Goal: Task Accomplishment & Management: Use online tool/utility

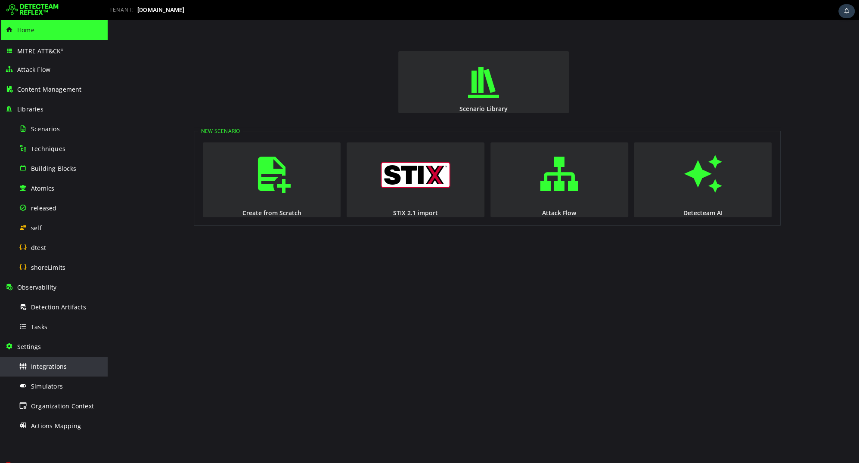
click at [37, 359] on div "Integrations" at bounding box center [61, 366] width 84 height 19
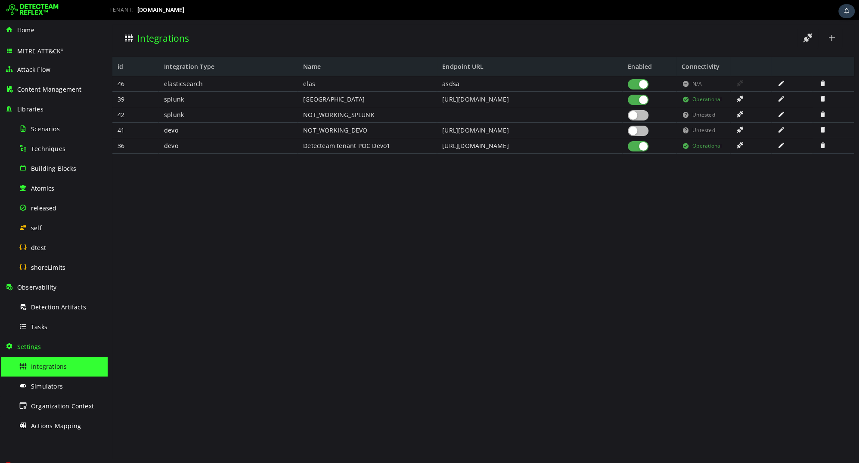
click at [638, 103] on div at bounding box center [638, 100] width 21 height 10
click at [738, 149] on div at bounding box center [750, 145] width 41 height 15
click at [742, 145] on span at bounding box center [739, 145] width 9 height 7
click at [736, 150] on div at bounding box center [750, 145] width 41 height 15
click at [781, 146] on span at bounding box center [781, 145] width 9 height 7
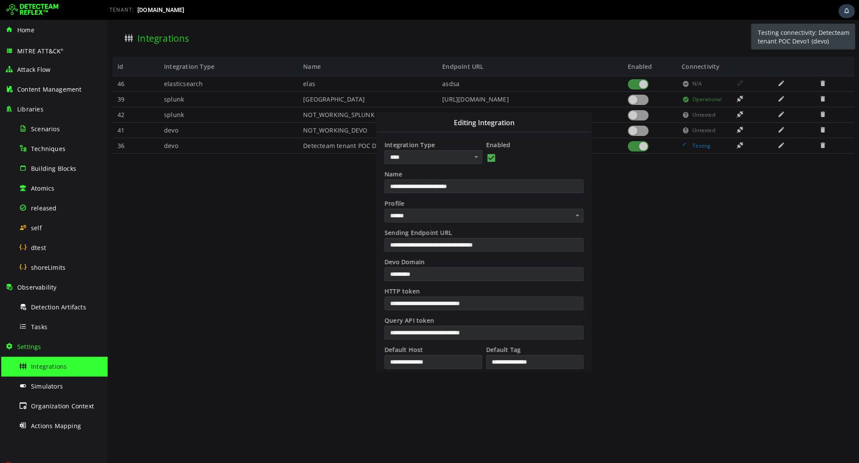
click at [531, 306] on input "**********" at bounding box center [483, 304] width 199 height 14
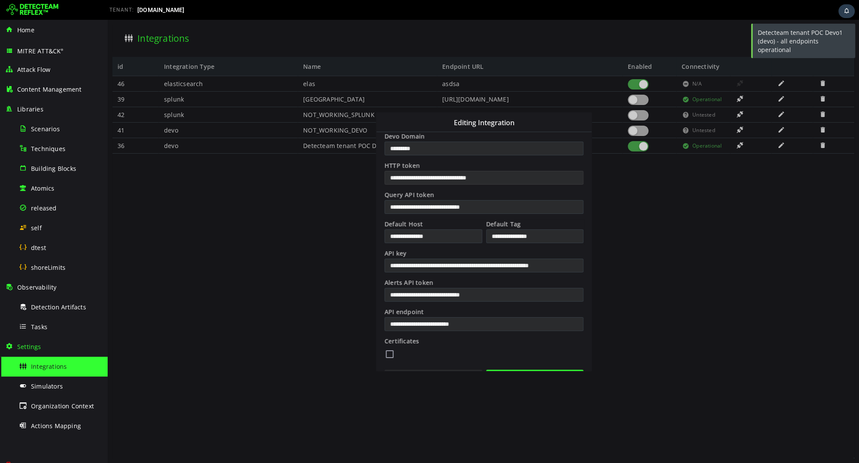
scroll to position [146, 0]
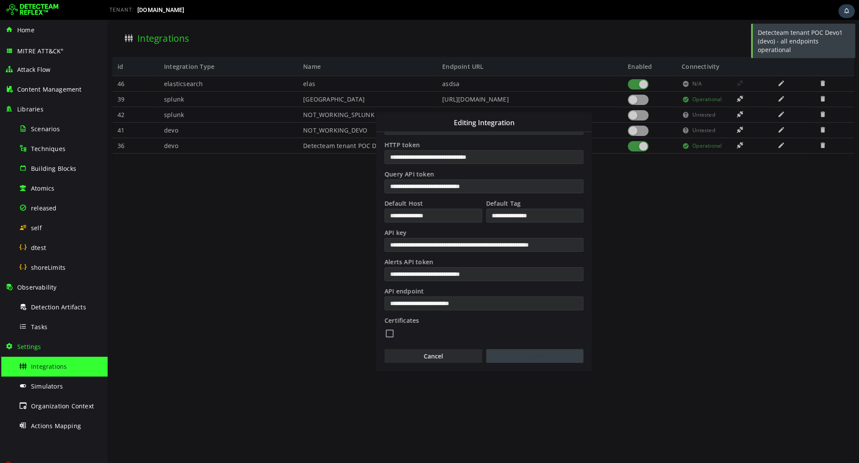
type input "**********"
click at [528, 354] on button "Update" at bounding box center [534, 356] width 97 height 14
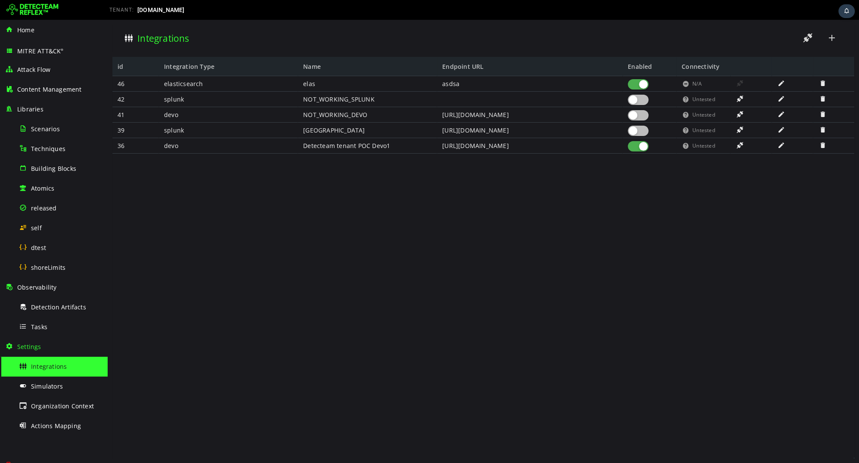
scroll to position [0, 0]
click at [742, 144] on span at bounding box center [739, 145] width 9 height 7
click at [783, 147] on span at bounding box center [781, 145] width 9 height 7
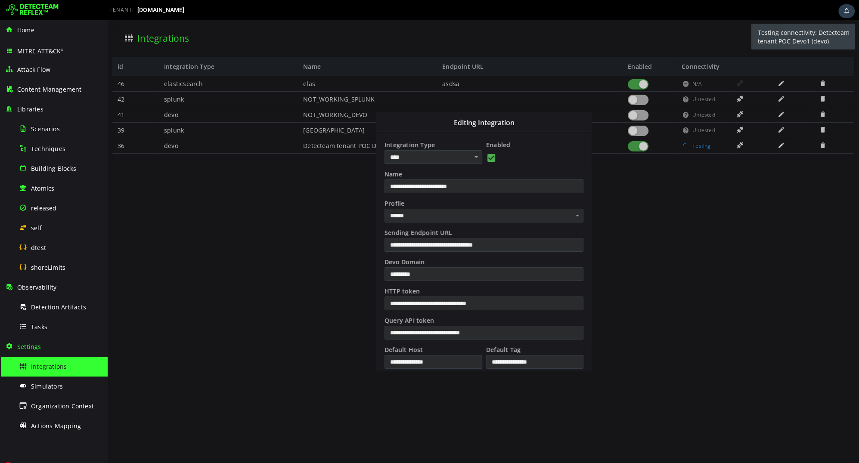
click at [527, 303] on input "**********" at bounding box center [483, 304] width 199 height 14
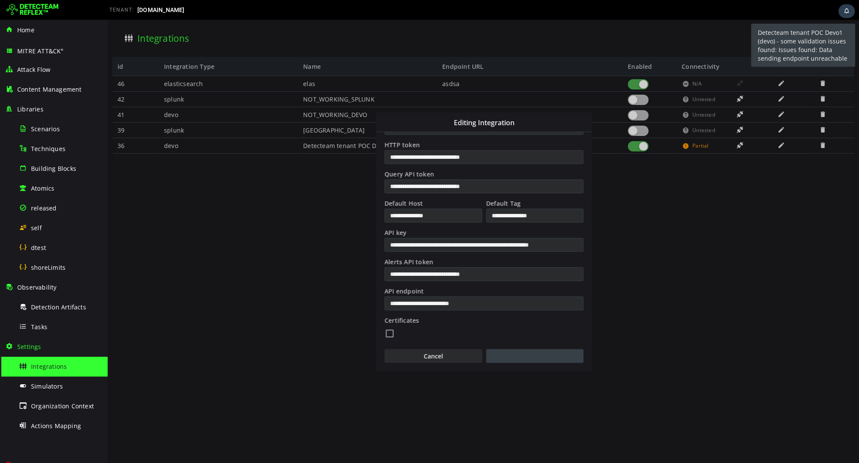
type input "**********"
click at [515, 355] on button "Update" at bounding box center [534, 356] width 97 height 14
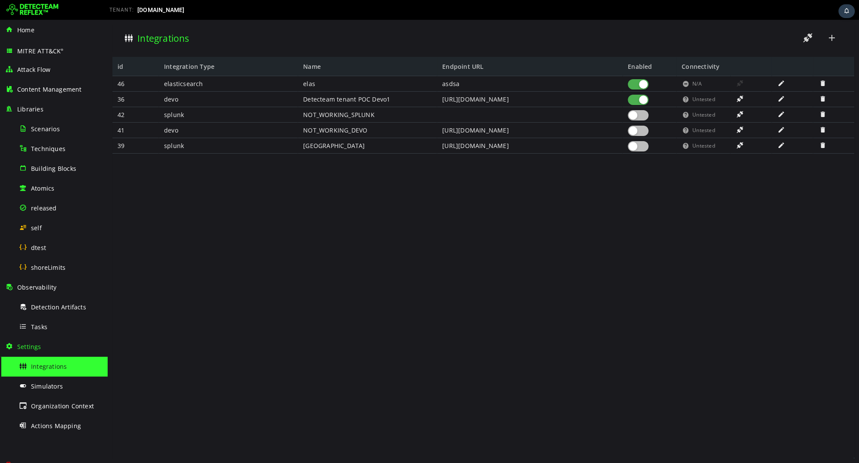
scroll to position [0, 0]
click at [53, 123] on div "Scenarios" at bounding box center [61, 128] width 84 height 19
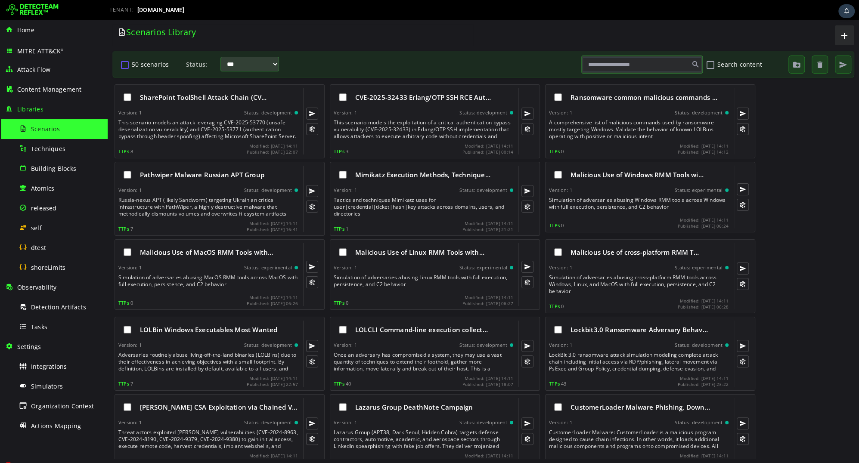
click at [124, 66] on button "50 scenarios" at bounding box center [125, 64] width 10 height 15
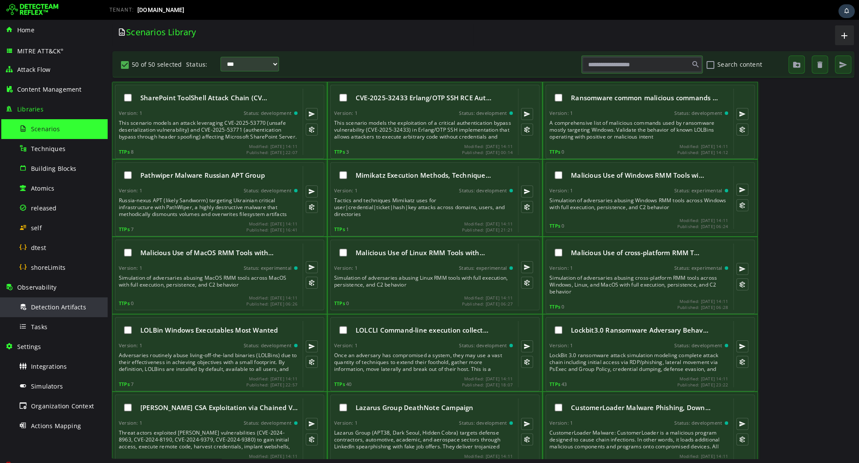
click at [60, 310] on span "Detection Artifacts" at bounding box center [58, 307] width 55 height 8
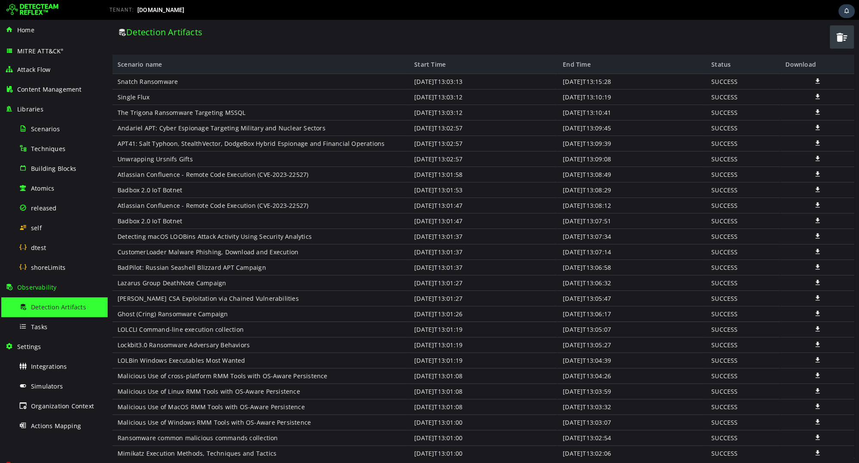
click at [840, 39] on span "button" at bounding box center [841, 37] width 13 height 18
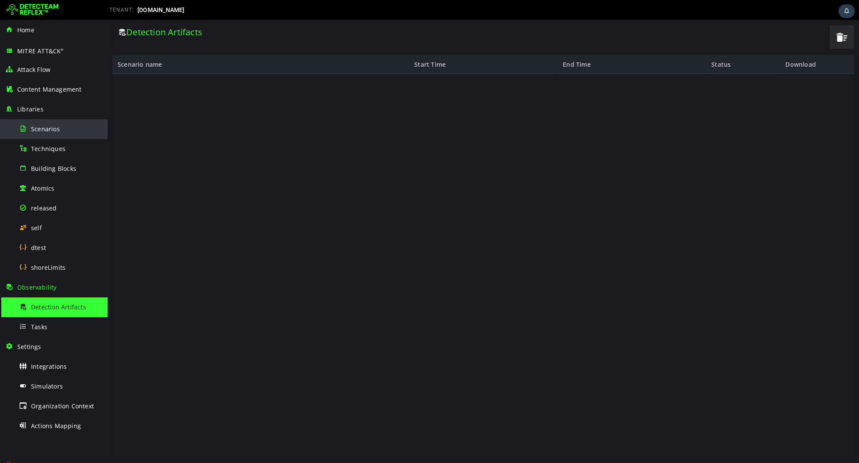
click at [66, 130] on div "Scenarios" at bounding box center [61, 128] width 84 height 19
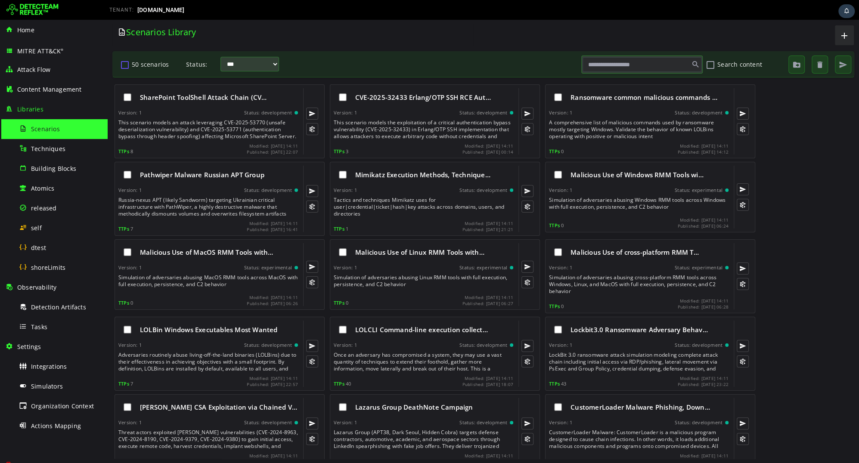
click at [125, 63] on button "50 scenarios" at bounding box center [125, 64] width 10 height 15
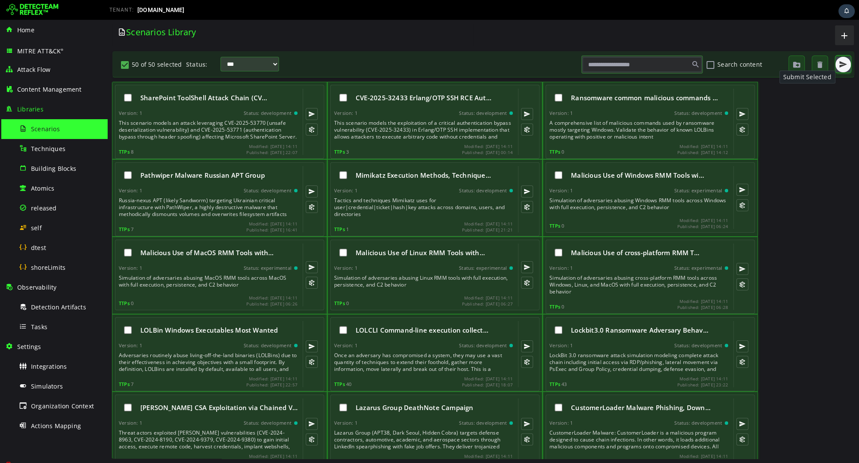
click at [841, 70] on button "button" at bounding box center [842, 64] width 15 height 15
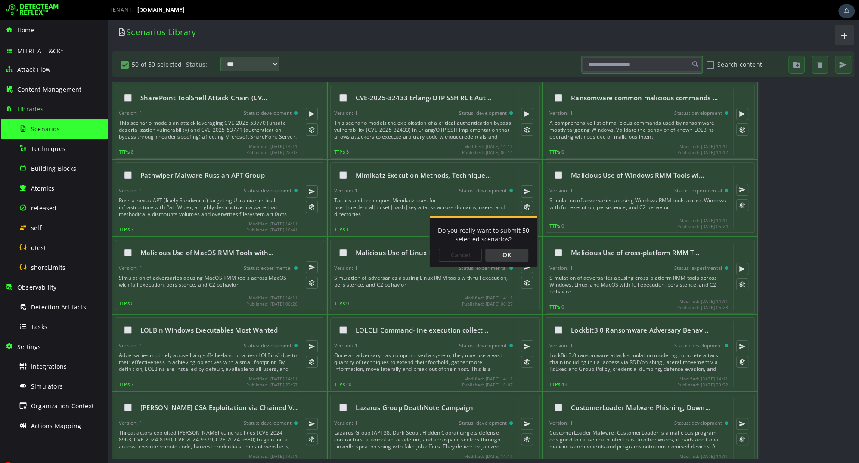
click at [518, 261] on div "OK" at bounding box center [506, 255] width 43 height 13
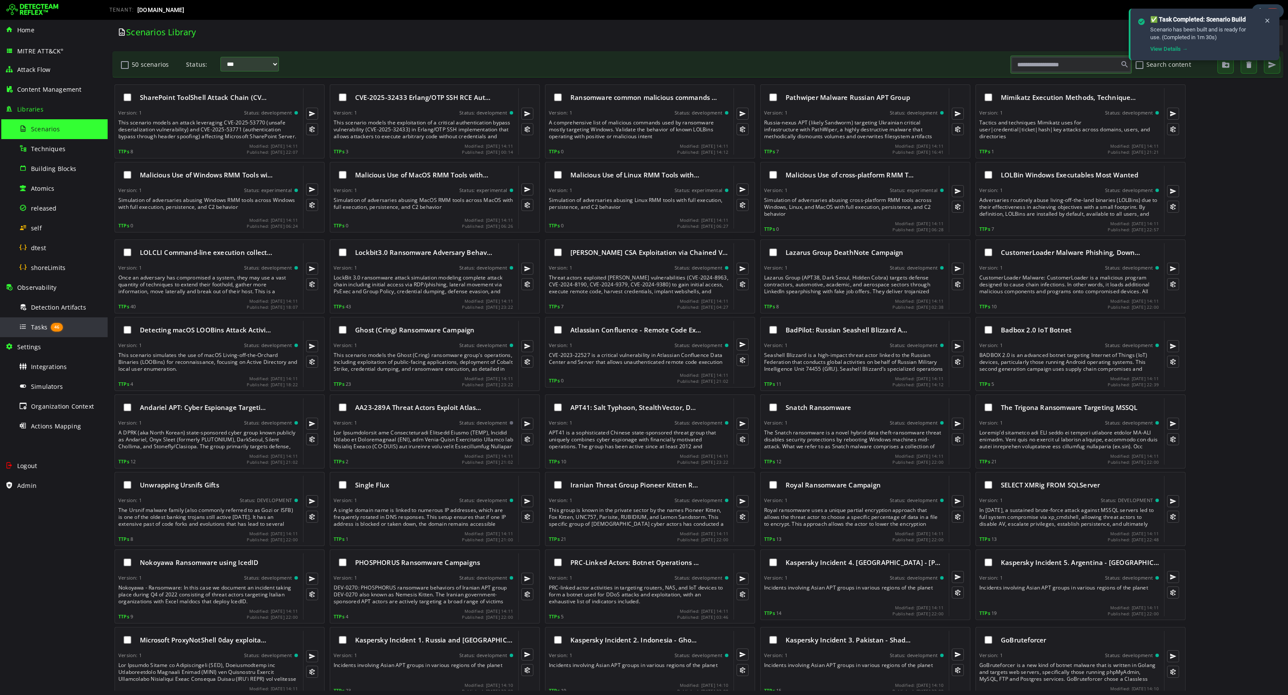
click at [46, 332] on div "Tasks 46" at bounding box center [61, 326] width 84 height 19
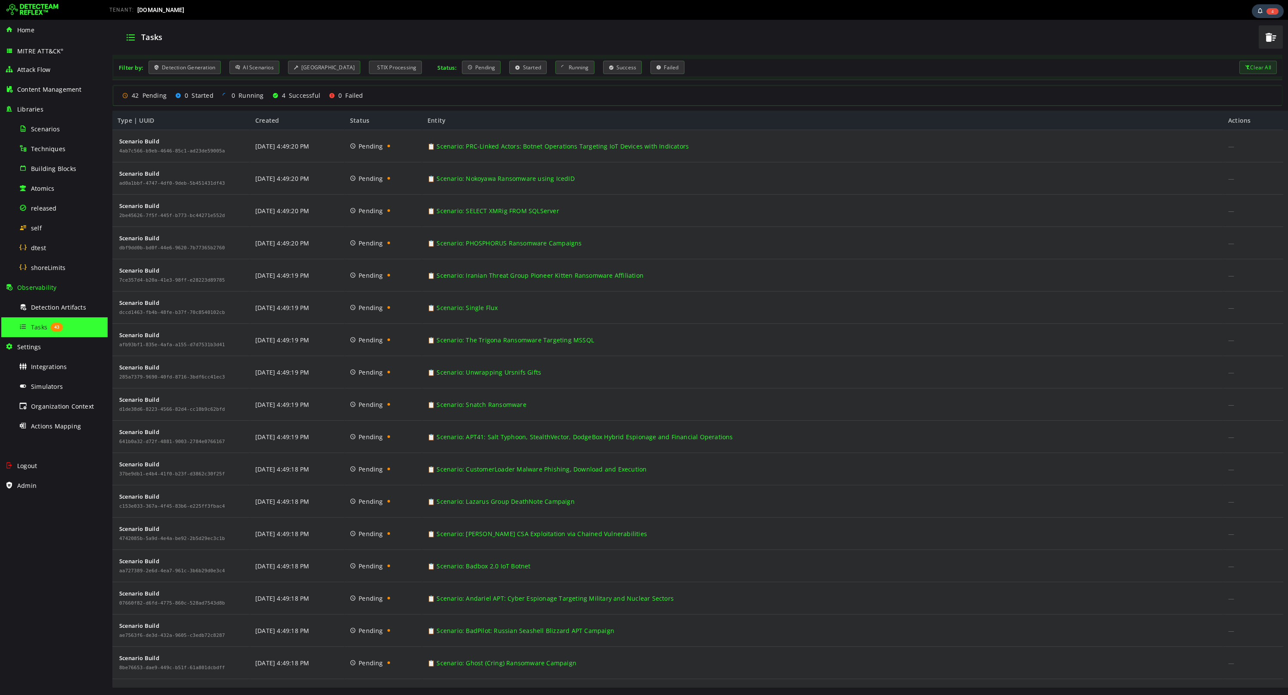
scroll to position [927, 0]
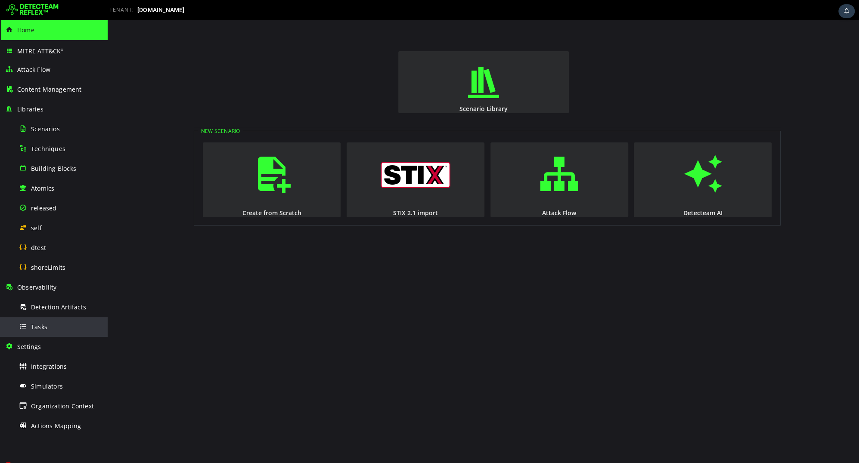
click at [62, 325] on div "Tasks" at bounding box center [61, 326] width 84 height 19
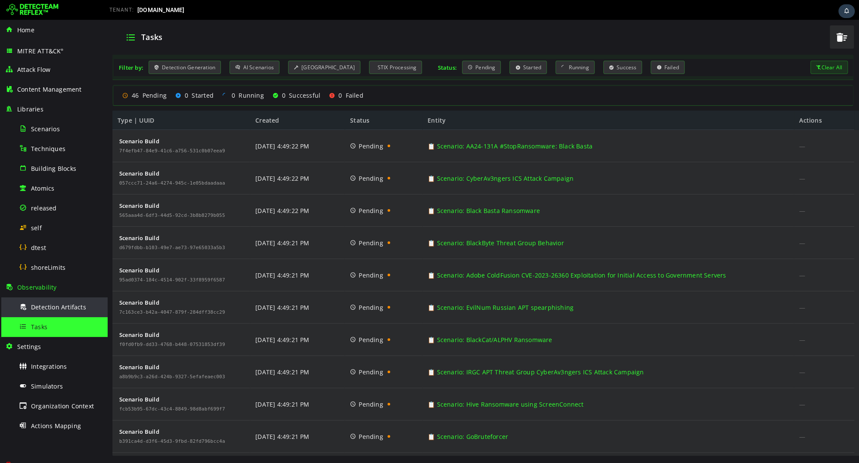
click at [67, 312] on div "Detection Artifacts" at bounding box center [61, 306] width 84 height 19
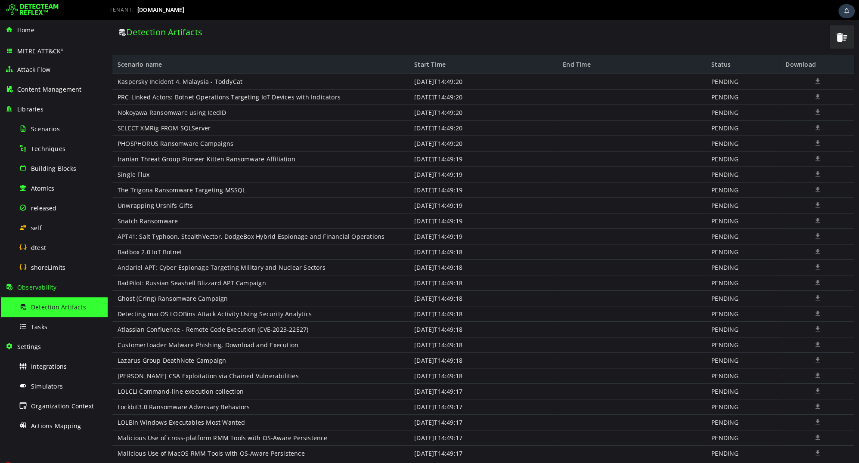
scroll to position [328, 0]
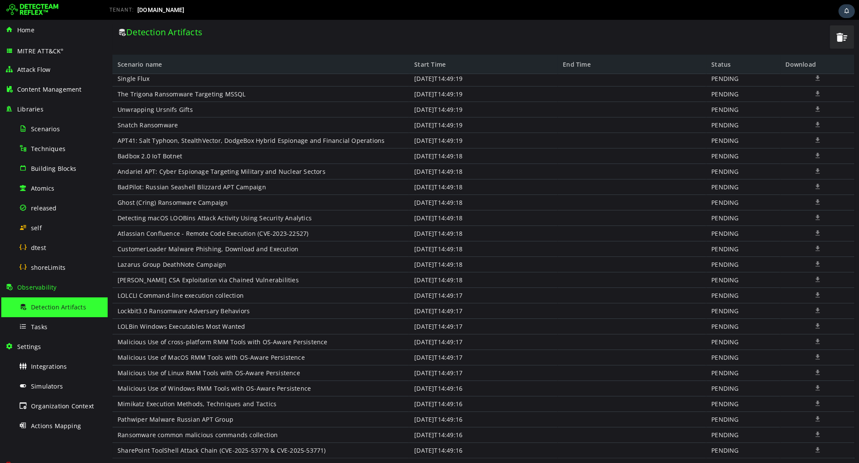
click at [726, 155] on div "PENDING" at bounding box center [743, 156] width 74 height 15
copy div "PENDING"
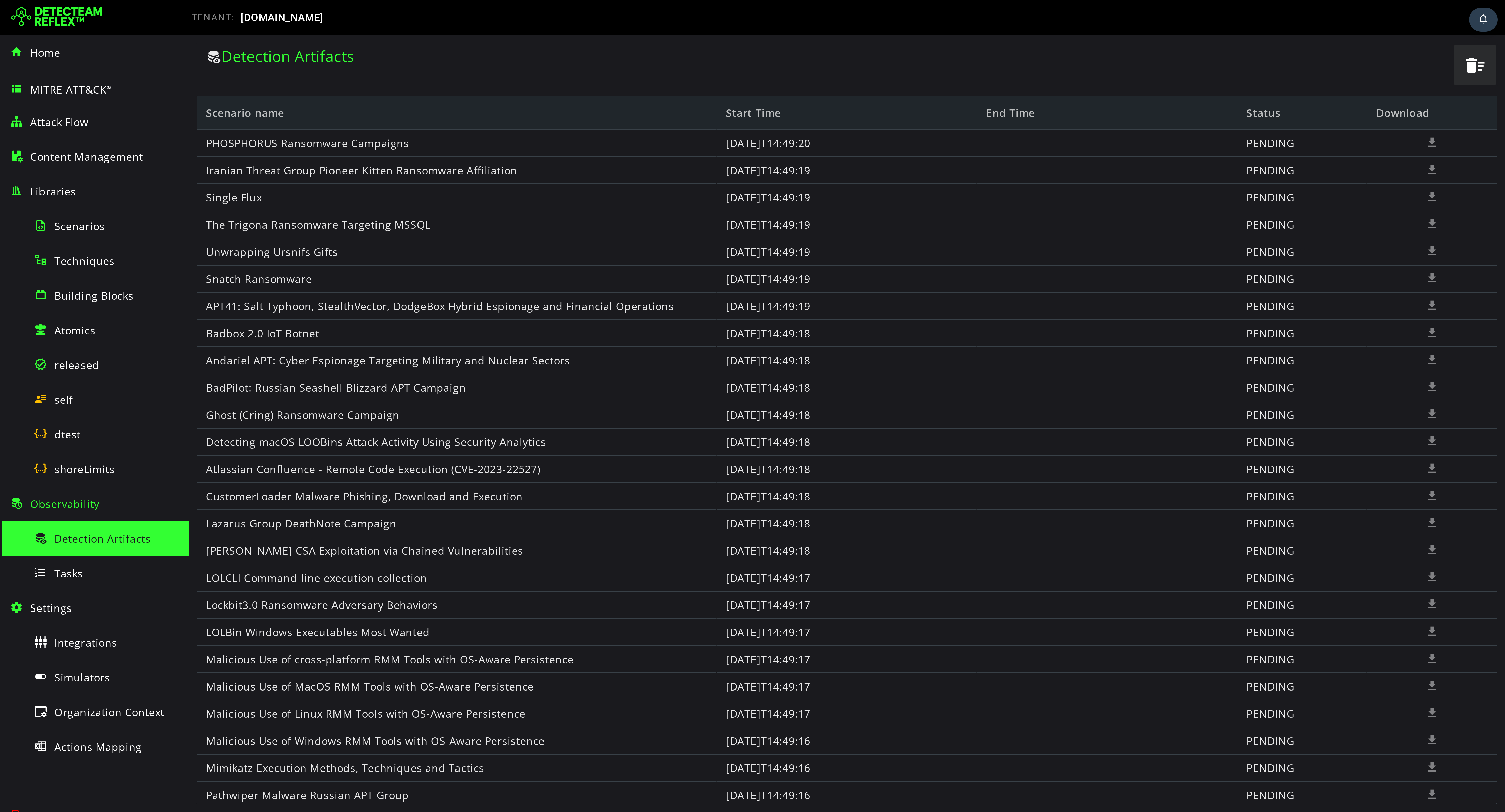
scroll to position [0, 0]
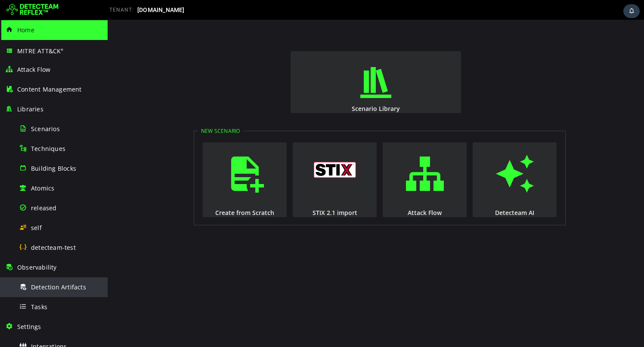
click at [40, 286] on span "Detection Artifacts" at bounding box center [58, 287] width 55 height 8
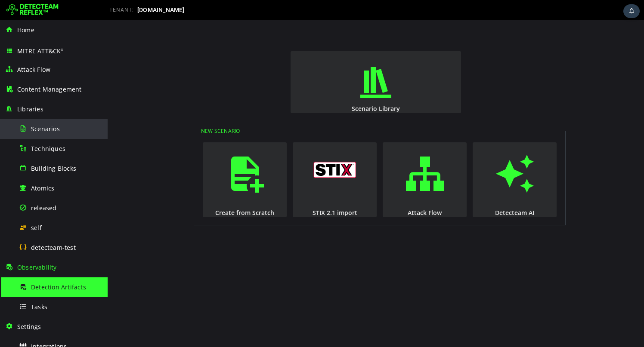
click at [40, 127] on span "Scenarios" at bounding box center [45, 129] width 29 height 8
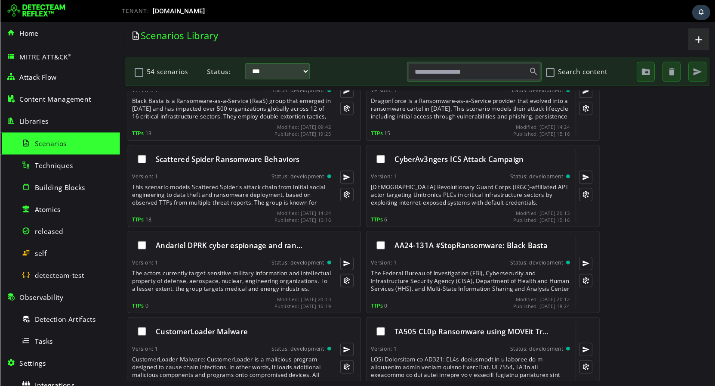
scroll to position [1831, 0]
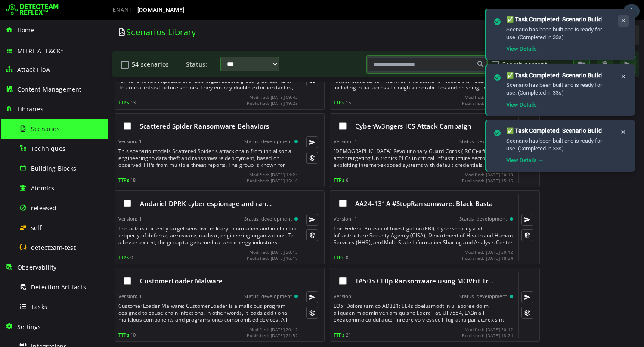
click at [622, 21] on icon at bounding box center [623, 20] width 7 height 7
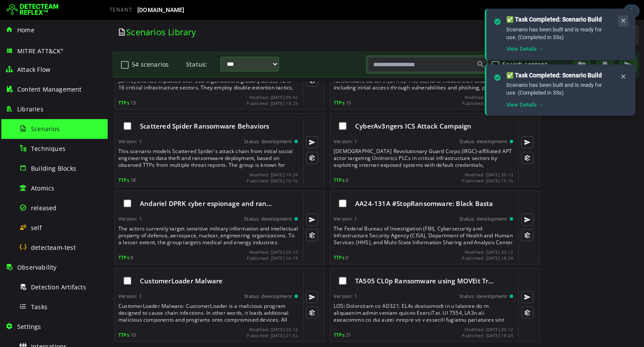
click at [622, 21] on icon at bounding box center [623, 20] width 7 height 7
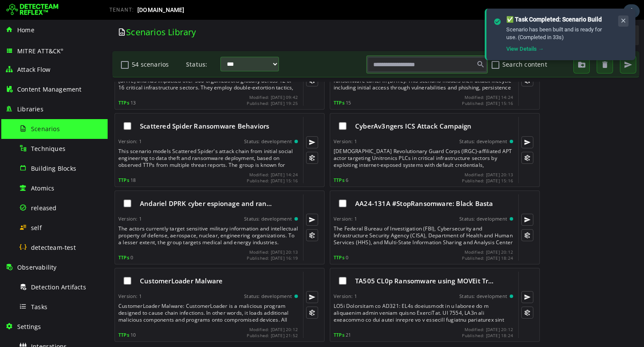
click at [622, 21] on icon at bounding box center [623, 20] width 7 height 7
click at [625, 19] on icon at bounding box center [623, 20] width 7 height 7
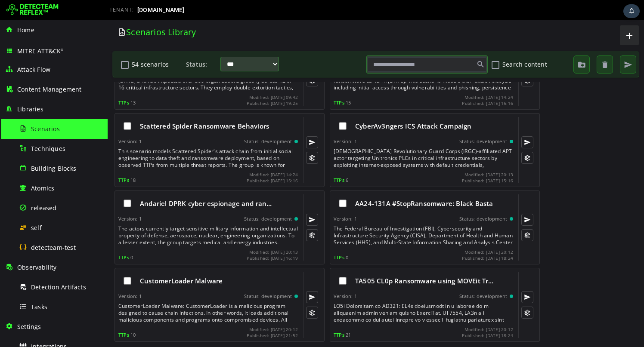
click at [564, 220] on div "Andariel DPRK cyber espionage and ran… Version: 1 Status: development The actor…" at bounding box center [376, 226] width 528 height 77
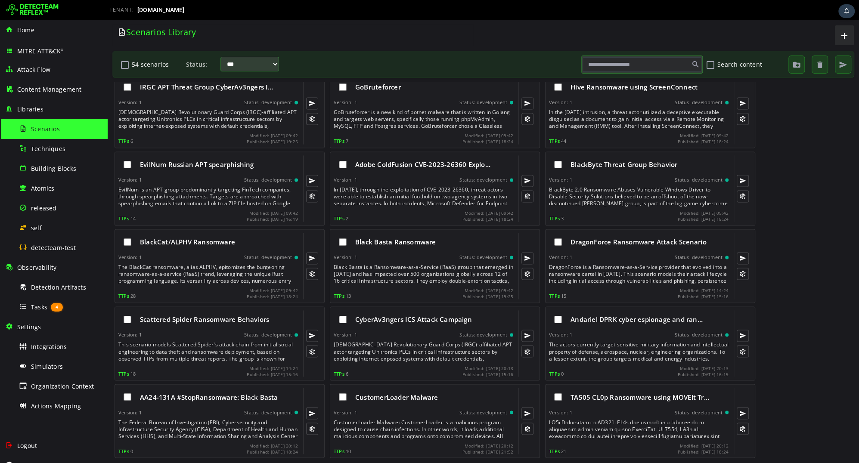
scroll to position [1018, 0]
click at [124, 65] on button "54 scenarios" at bounding box center [125, 64] width 10 height 15
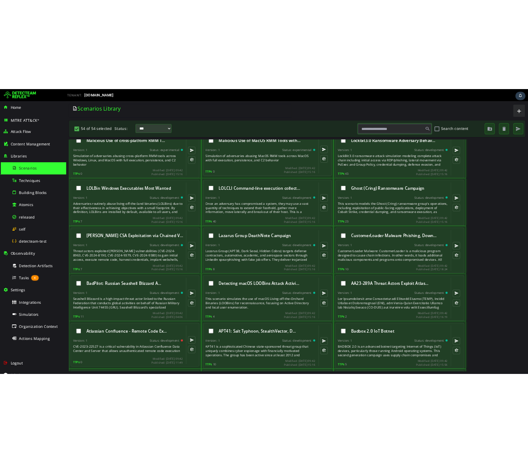
scroll to position [0, 0]
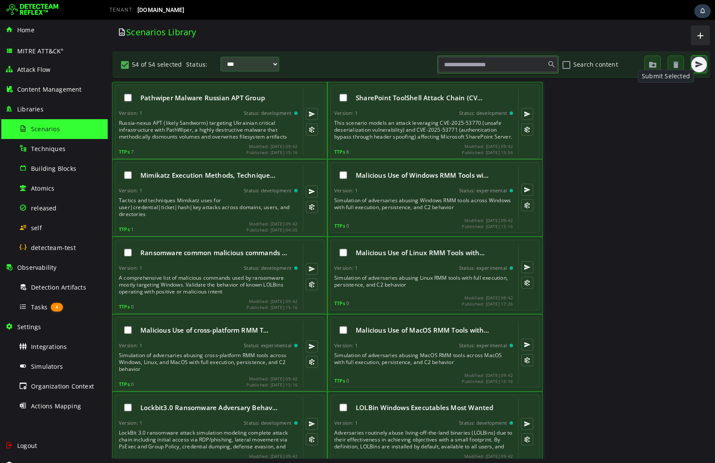
click at [644, 69] on button "button" at bounding box center [698, 64] width 15 height 15
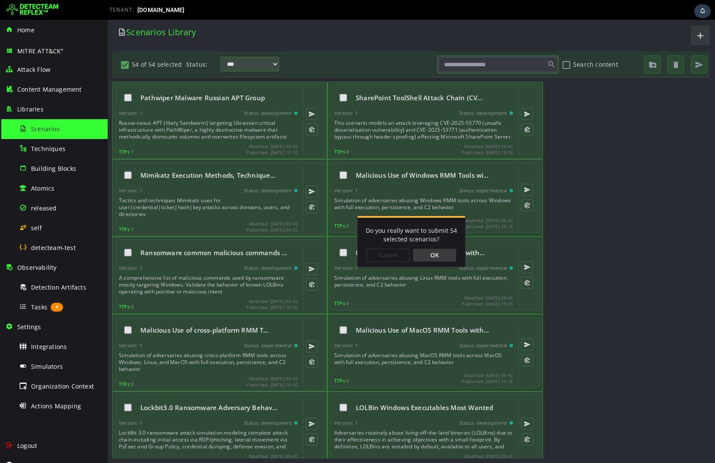
click at [446, 258] on div "OK" at bounding box center [434, 255] width 43 height 13
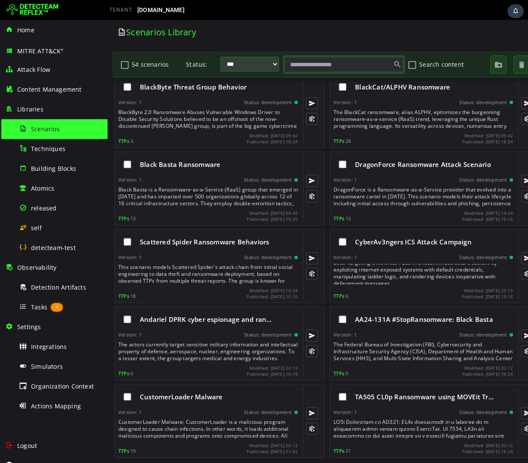
scroll to position [14, 0]
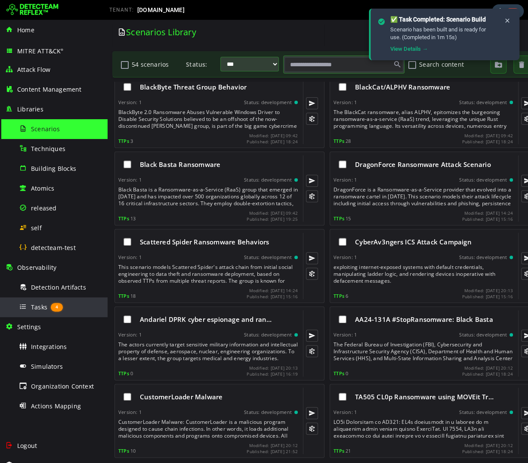
click at [40, 311] on div "Tasks 4" at bounding box center [61, 306] width 84 height 19
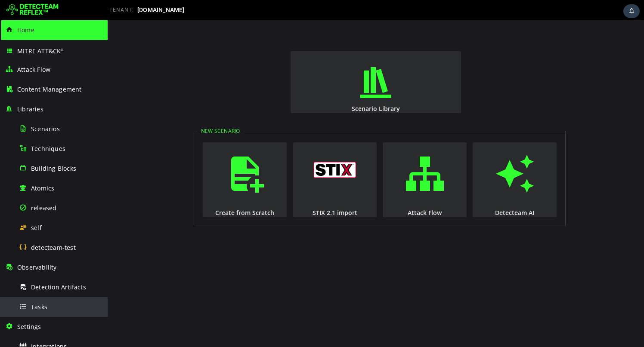
click at [38, 302] on div "Tasks" at bounding box center [61, 306] width 84 height 19
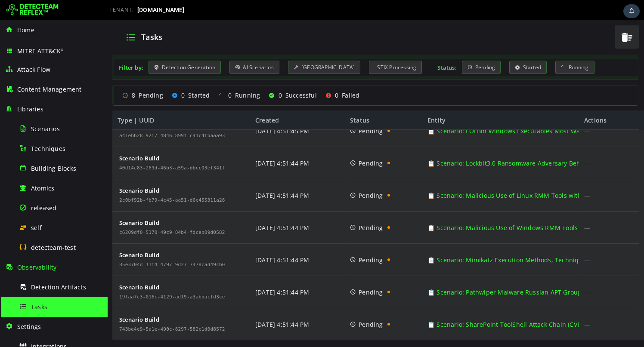
scroll to position [47, 0]
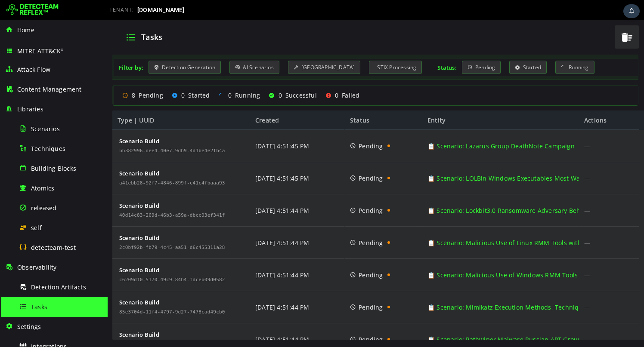
scroll to position [47, 0]
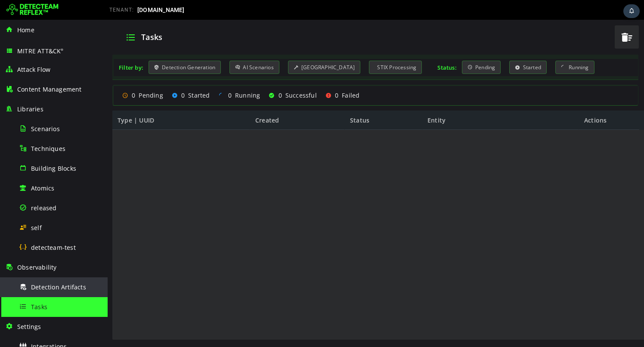
click at [62, 293] on div "Detection Artifacts" at bounding box center [61, 287] width 84 height 19
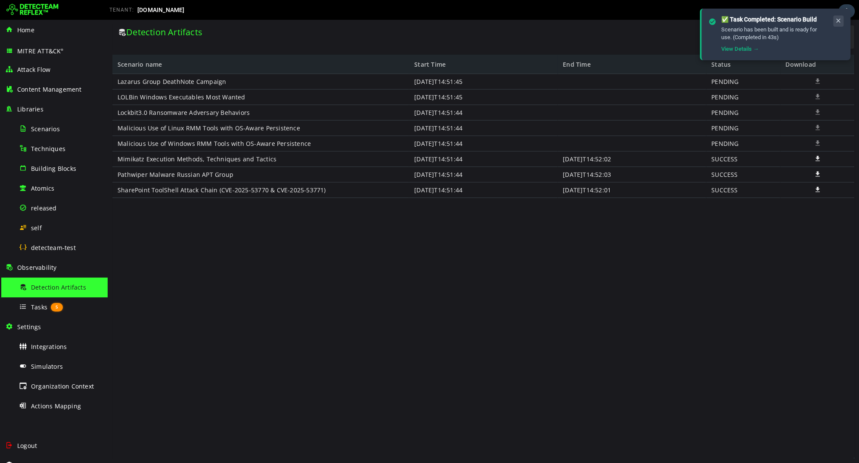
click at [644, 23] on icon at bounding box center [838, 20] width 7 height 7
click at [523, 379] on div "Lazarus Group DeathNote Campaign LOLBin Windows Executables Most Wanted Lockbit…" at bounding box center [483, 266] width 742 height 384
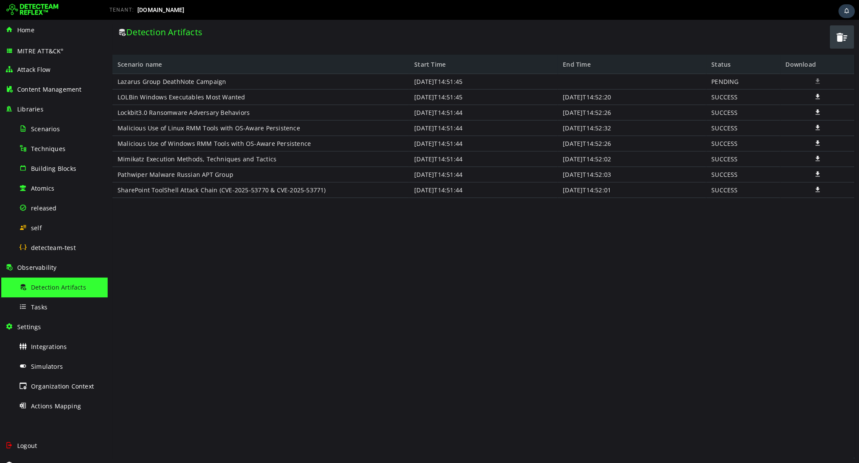
click at [845, 35] on span "button" at bounding box center [841, 37] width 13 height 18
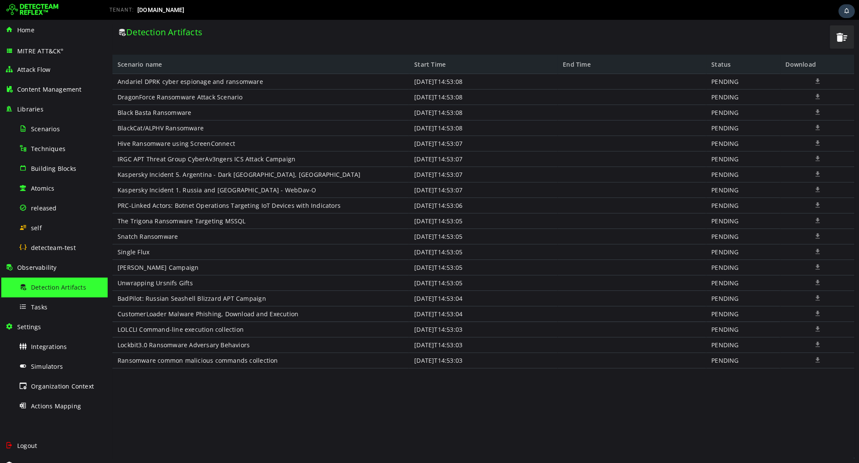
click at [718, 99] on div "PENDING" at bounding box center [743, 97] width 74 height 15
copy div "PENDING"
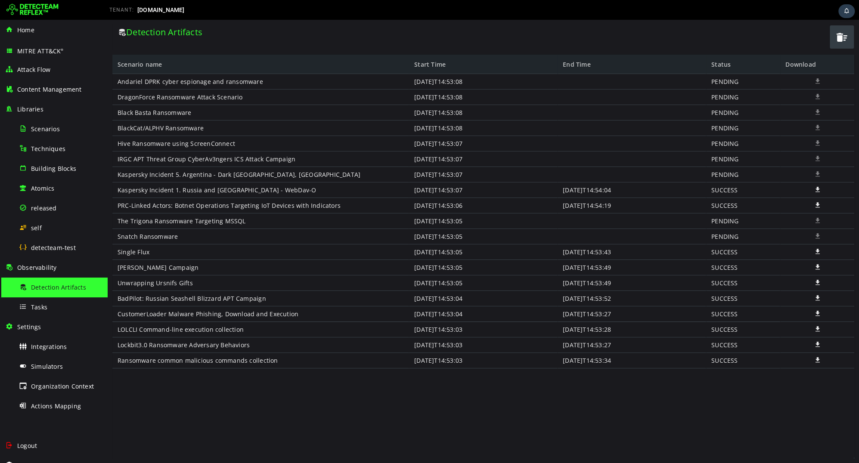
click at [843, 32] on span "button" at bounding box center [841, 37] width 13 height 18
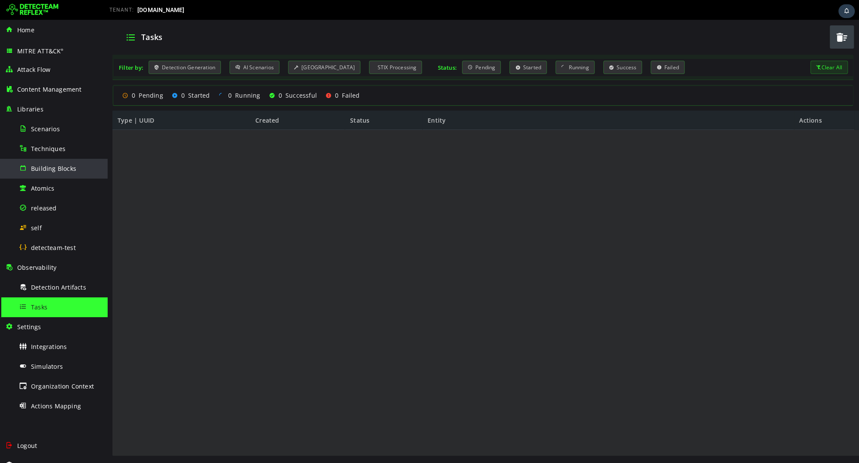
click at [40, 162] on div "Building Blocks" at bounding box center [61, 168] width 84 height 19
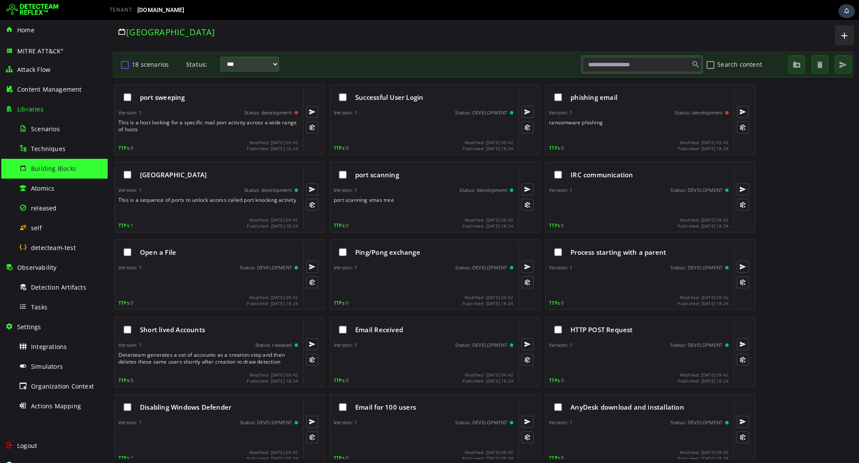
click at [124, 64] on button "18 scenarios" at bounding box center [125, 64] width 10 height 15
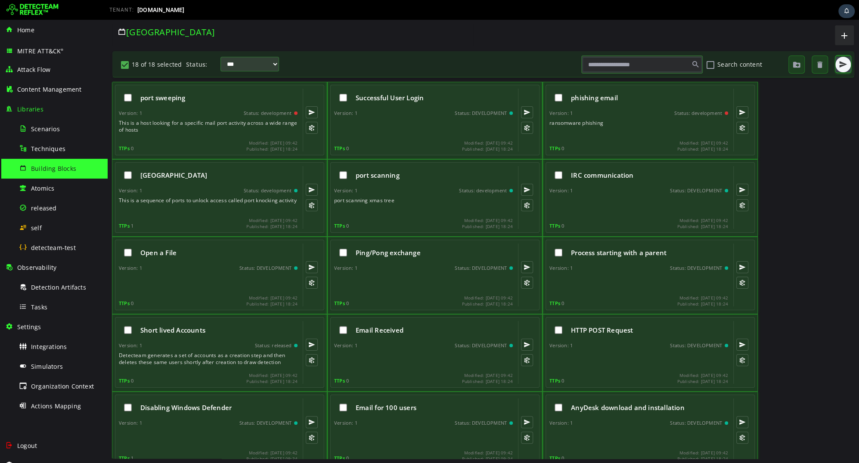
click at [839, 67] on span "button" at bounding box center [843, 64] width 9 height 9
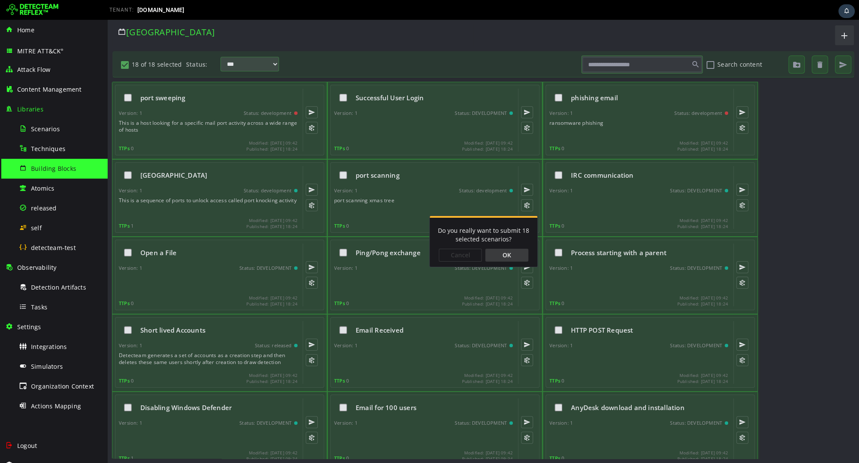
click at [512, 254] on div "OK" at bounding box center [506, 255] width 43 height 13
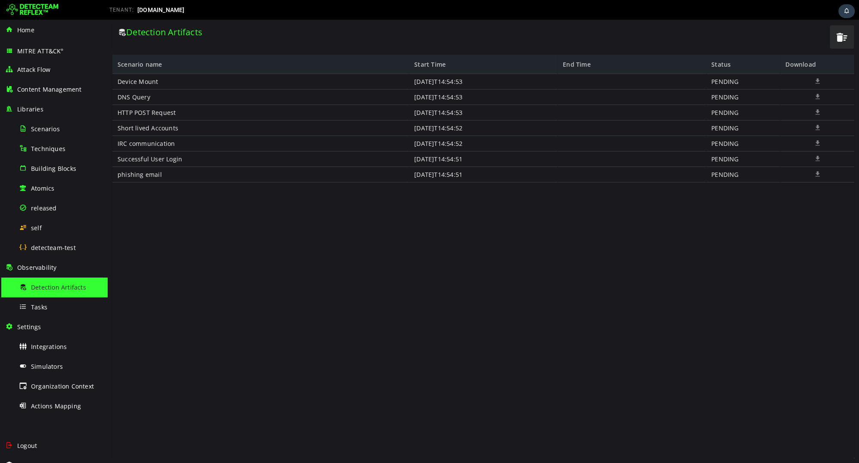
click at [728, 130] on div "PENDING" at bounding box center [743, 128] width 74 height 15
copy div "PENDING"
click at [603, 269] on div "Device Mount DNS Query HTTP POST Request Short lived Accounts IRC communication…" at bounding box center [483, 266] width 742 height 384
click at [841, 40] on span "button" at bounding box center [841, 37] width 13 height 18
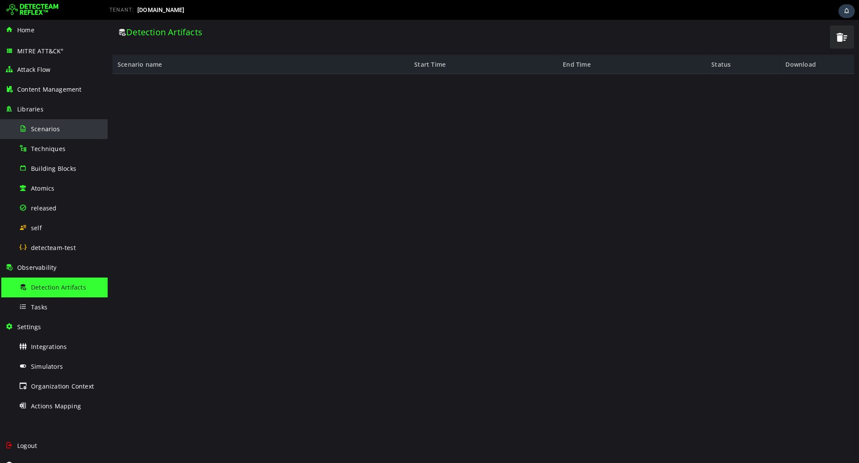
click at [56, 130] on span "Scenarios" at bounding box center [45, 129] width 29 height 8
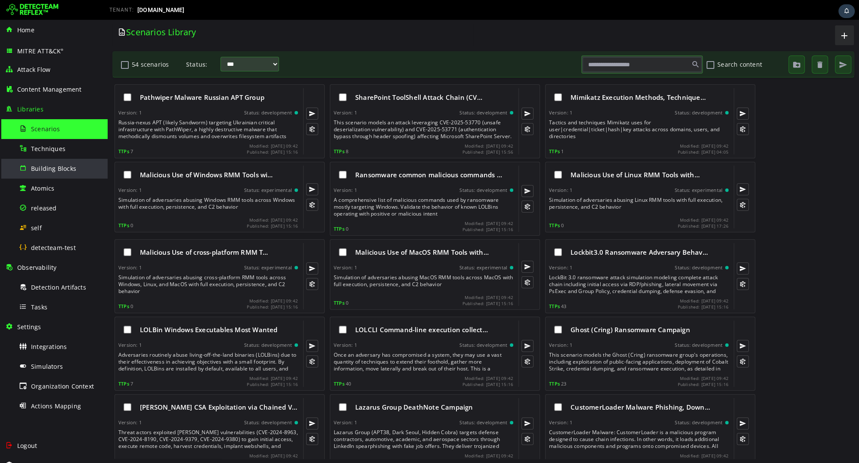
click at [44, 165] on span "Building Blocks" at bounding box center [53, 168] width 45 height 8
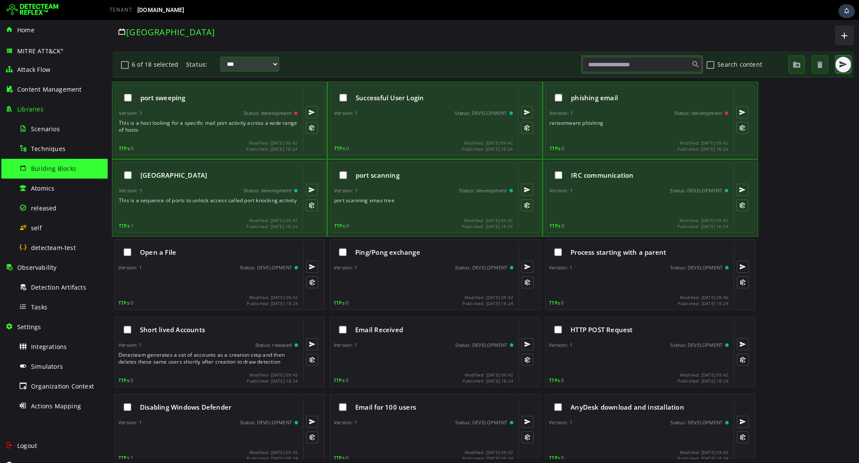
click at [842, 63] on span "button" at bounding box center [843, 64] width 9 height 9
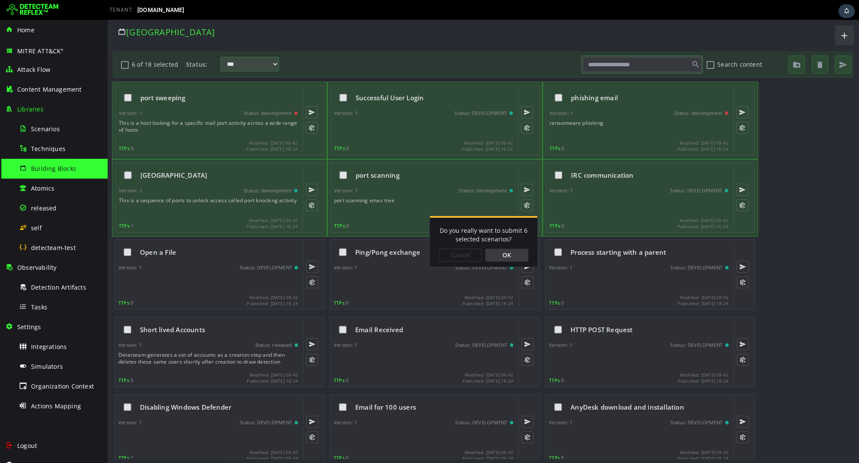
click at [519, 256] on div "OK" at bounding box center [506, 255] width 43 height 13
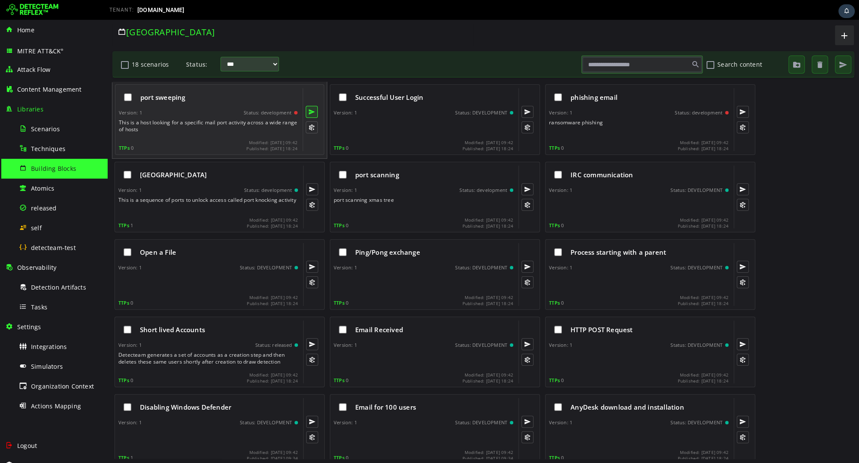
click at [314, 110] on button at bounding box center [312, 112] width 12 height 12
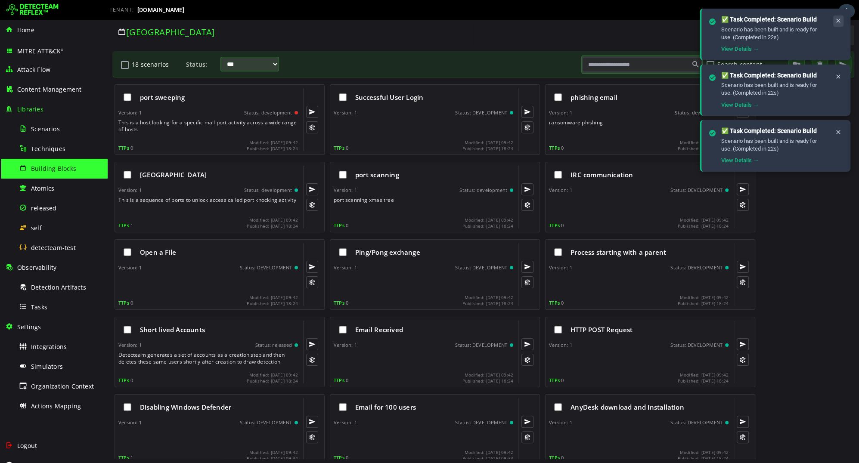
click at [836, 22] on icon at bounding box center [838, 20] width 7 height 7
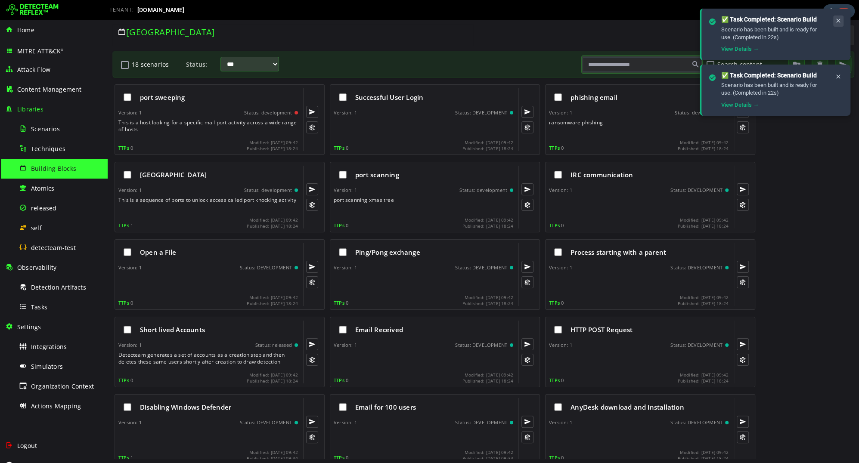
click at [838, 24] on icon at bounding box center [838, 20] width 7 height 7
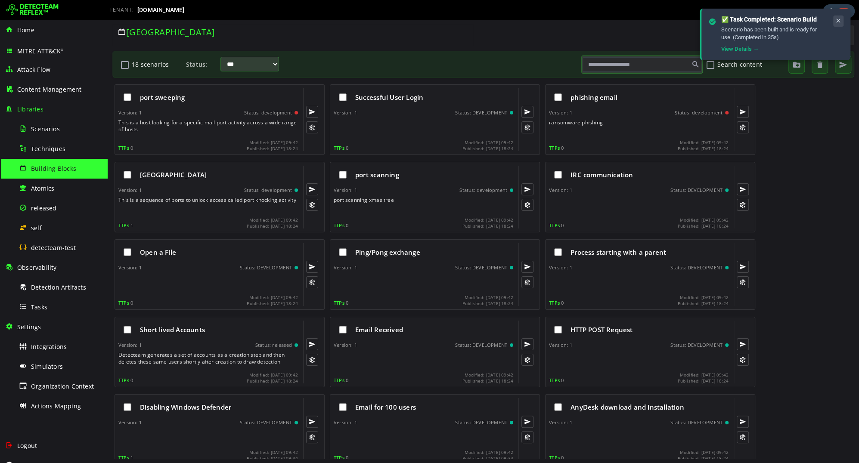
click at [836, 24] on icon at bounding box center [838, 20] width 7 height 7
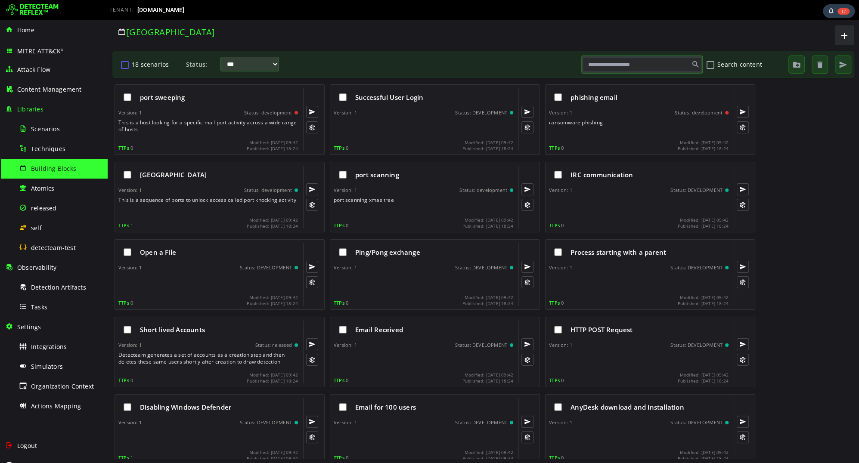
click at [127, 62] on button "18 scenarios" at bounding box center [125, 64] width 10 height 15
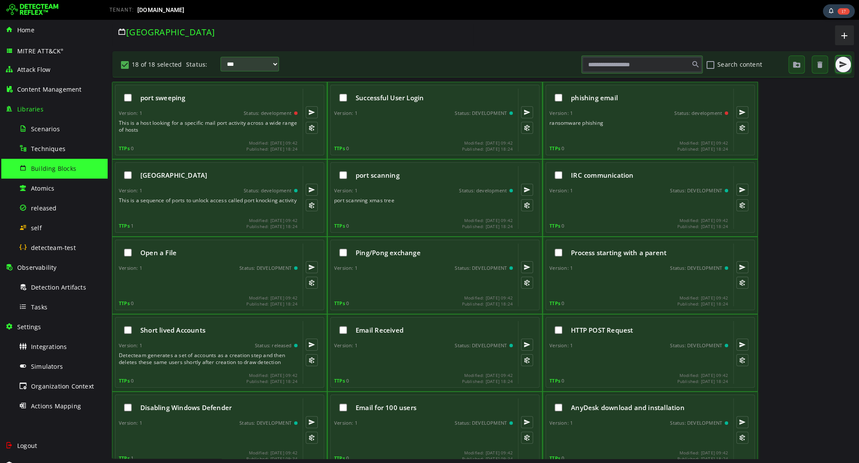
click at [845, 65] on span "button" at bounding box center [843, 64] width 9 height 9
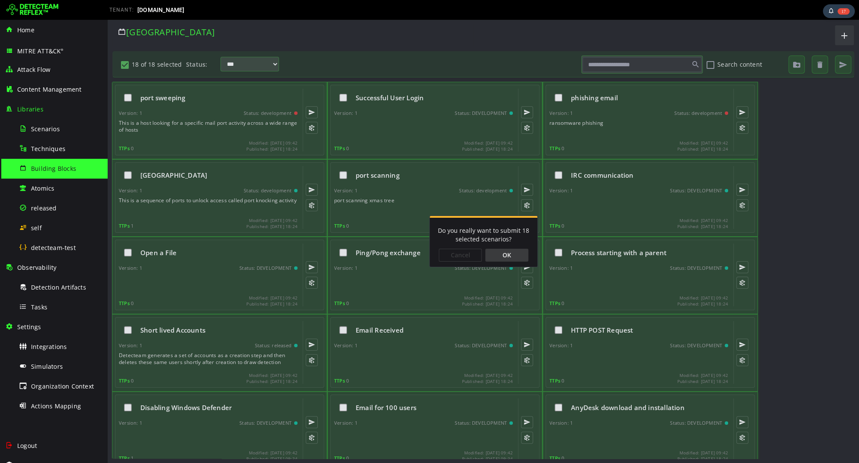
click at [513, 254] on div "OK" at bounding box center [506, 255] width 43 height 13
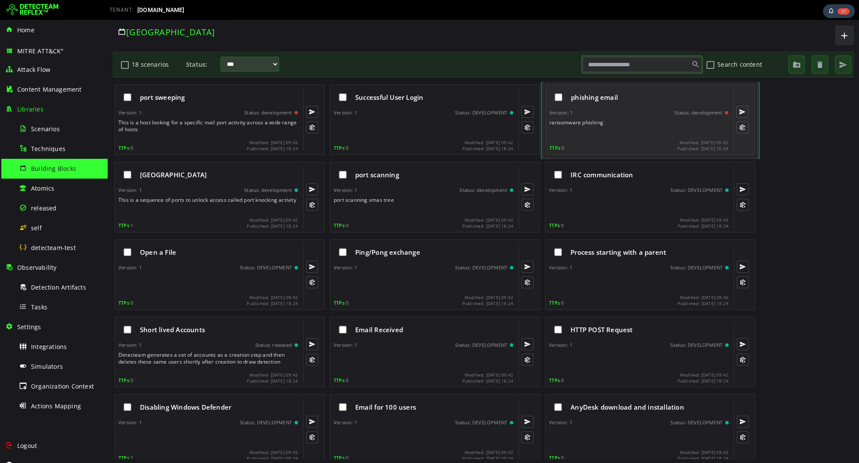
click at [622, 107] on div "phishing email Version: 1 Status: development ransomware phishing TTPs 0 Modifi…" at bounding box center [638, 119] width 179 height 63
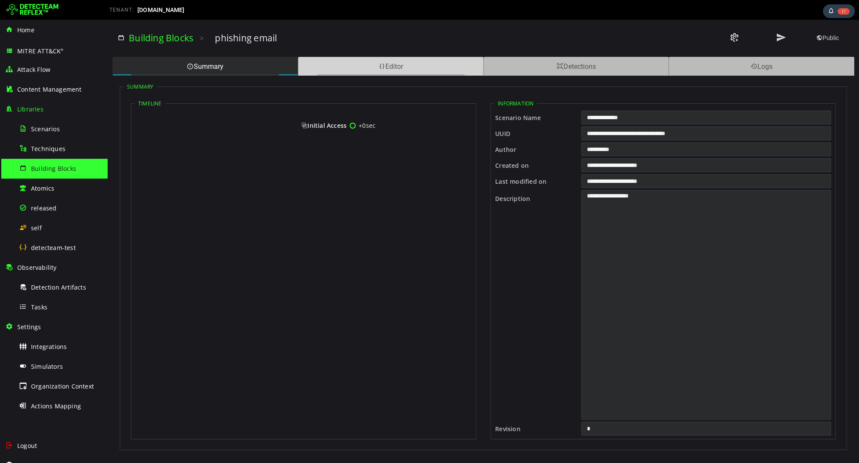
click at [398, 63] on div "Editor" at bounding box center [391, 66] width 186 height 19
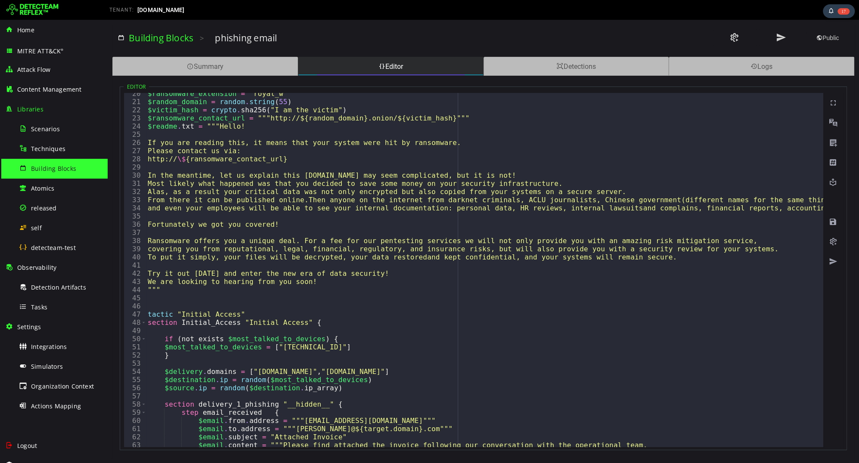
scroll to position [0, 2]
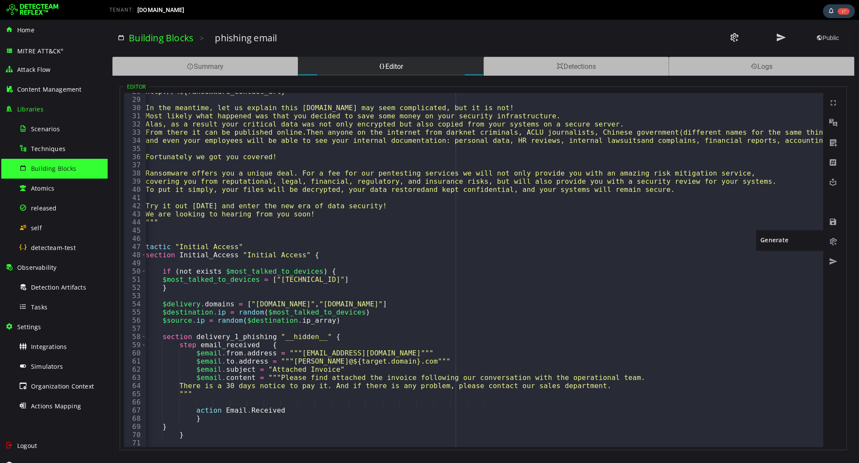
click at [835, 239] on span at bounding box center [833, 242] width 9 height 9
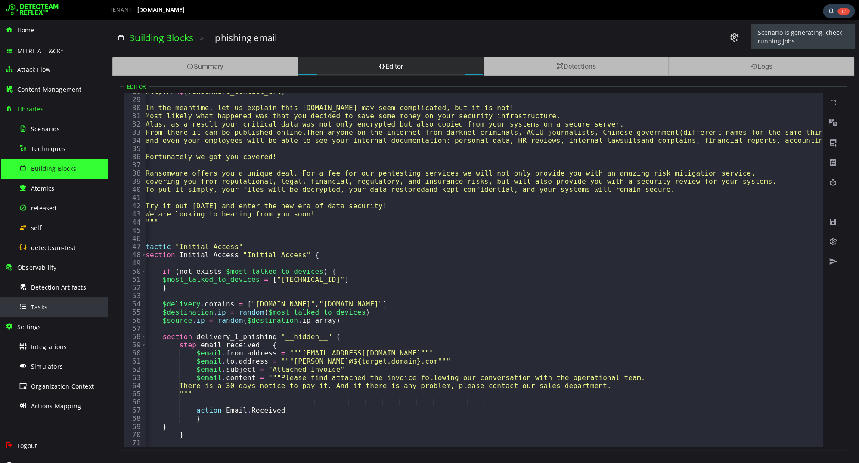
click at [34, 316] on div "Tasks" at bounding box center [61, 306] width 84 height 19
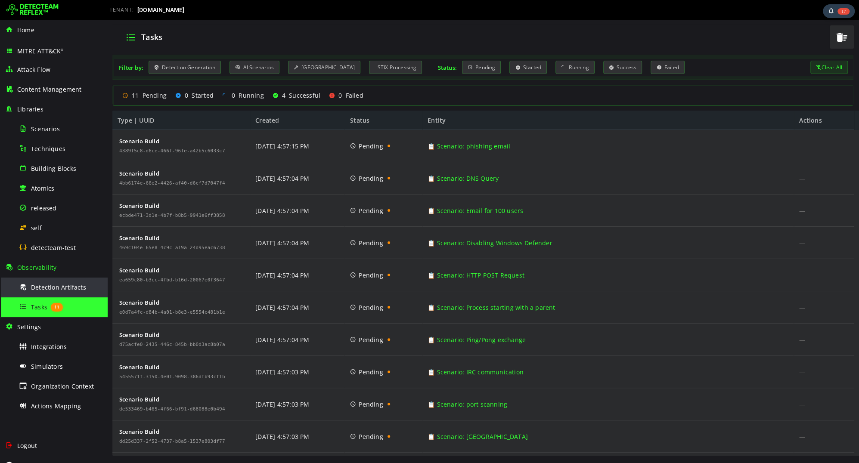
click at [54, 290] on span "Detection Artifacts" at bounding box center [58, 287] width 55 height 8
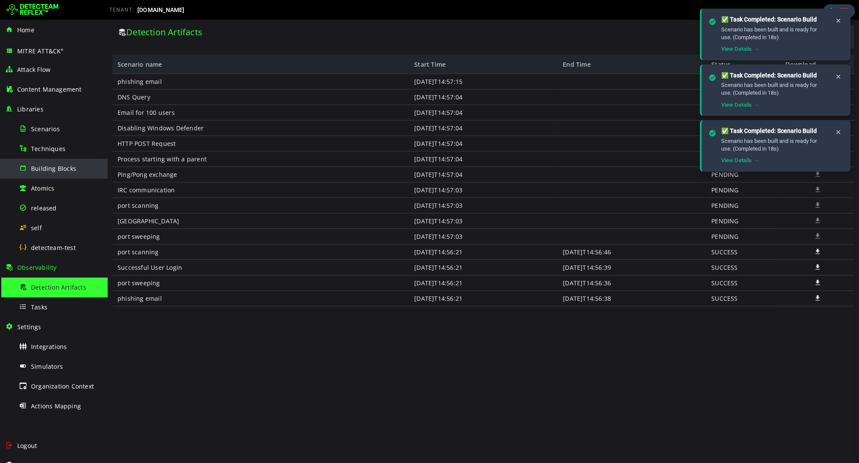
click at [41, 165] on span "Building Blocks" at bounding box center [53, 168] width 45 height 8
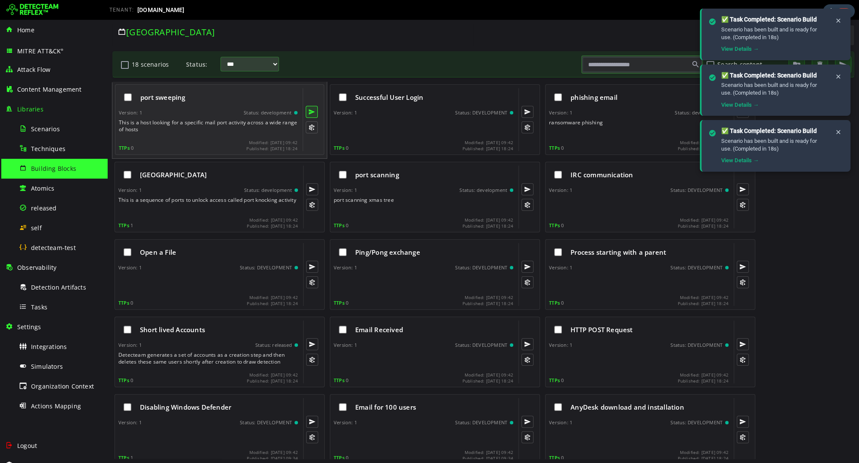
click at [311, 110] on button at bounding box center [312, 112] width 12 height 12
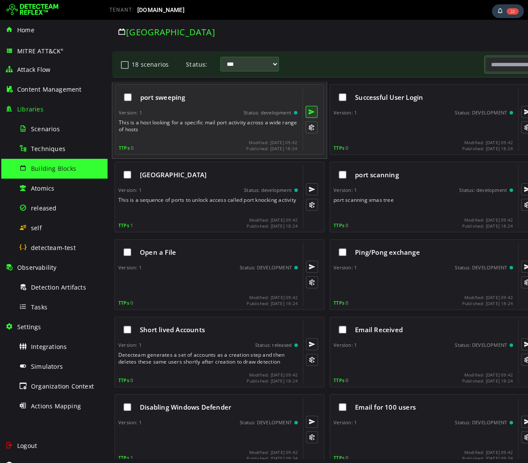
click at [314, 112] on button at bounding box center [312, 112] width 12 height 12
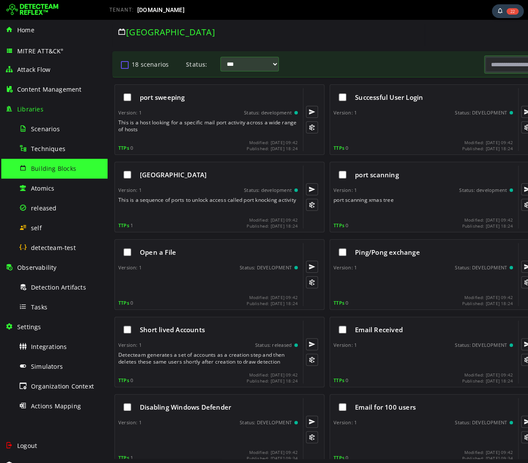
click at [124, 65] on button "18 scenarios" at bounding box center [125, 64] width 10 height 15
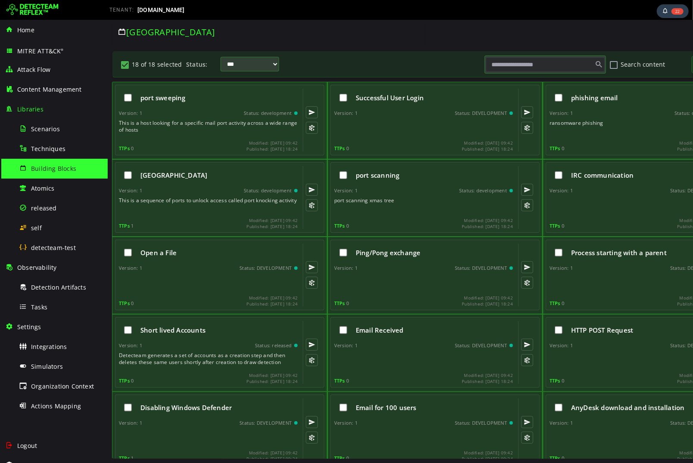
click at [634, 141] on div "port sweeping Version: 1 Status: development This is a host looking for a speci…" at bounding box center [434, 119] width 646 height 77
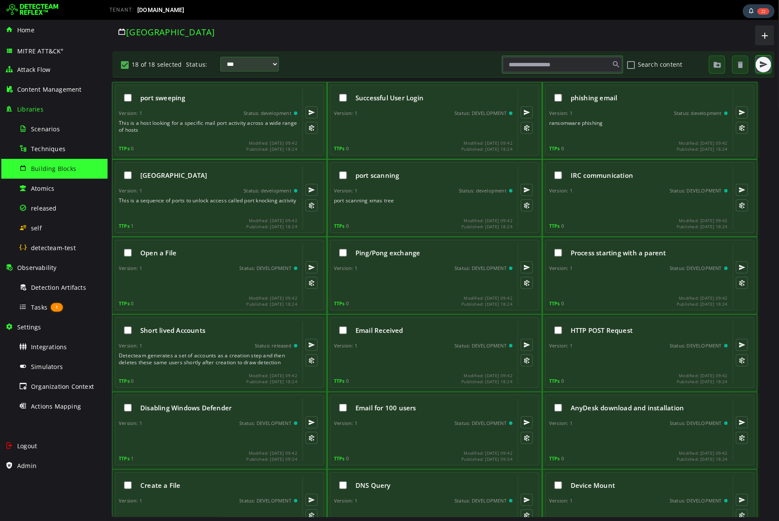
click at [762, 67] on span "button" at bounding box center [763, 64] width 9 height 9
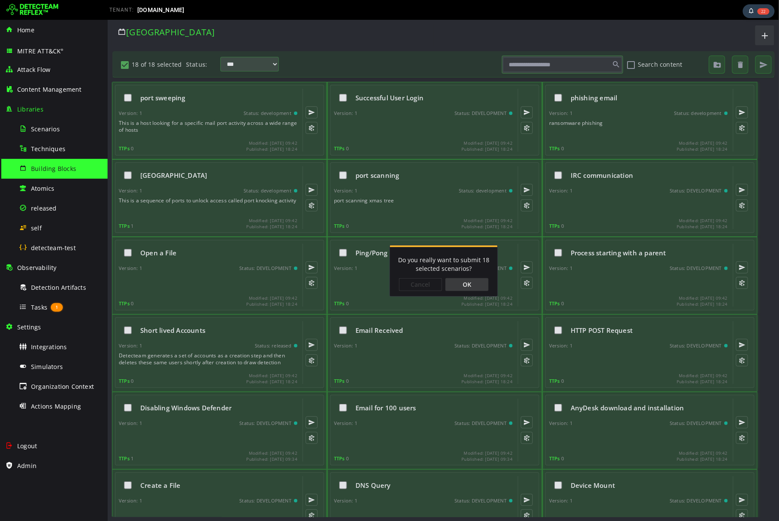
click at [477, 294] on div "Cancel OK" at bounding box center [444, 283] width 108 height 23
click at [468, 286] on div "OK" at bounding box center [466, 284] width 43 height 13
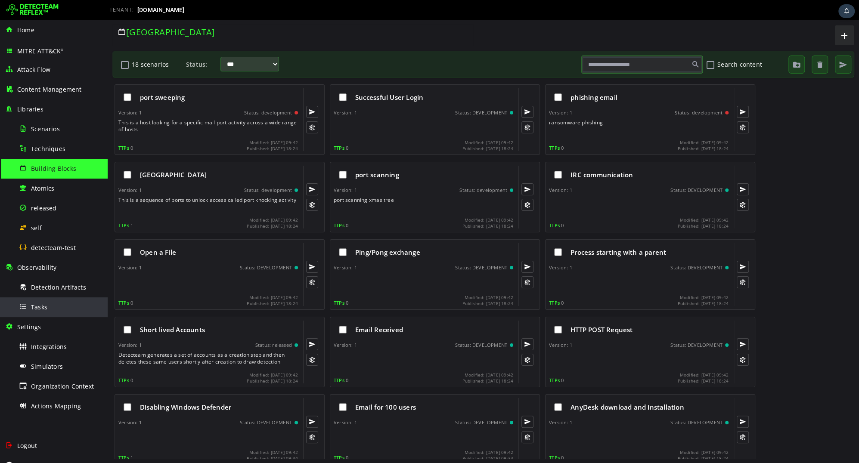
click at [44, 313] on div "Tasks" at bounding box center [61, 306] width 84 height 19
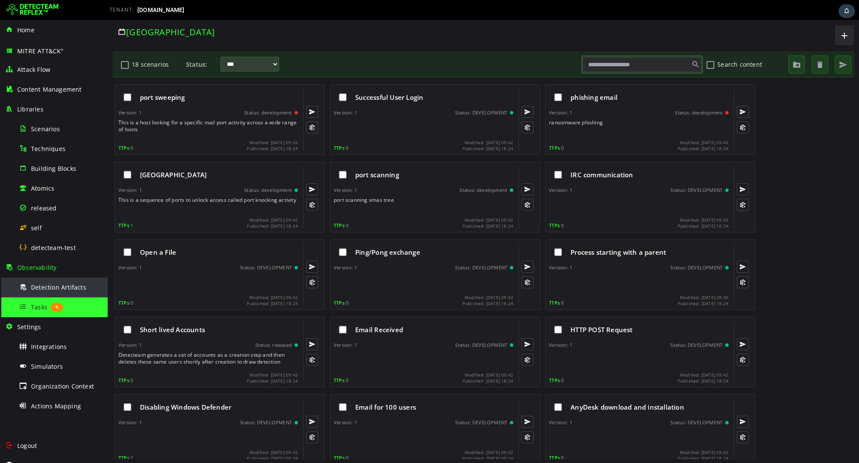
click at [50, 288] on span "Detection Artifacts" at bounding box center [58, 287] width 55 height 8
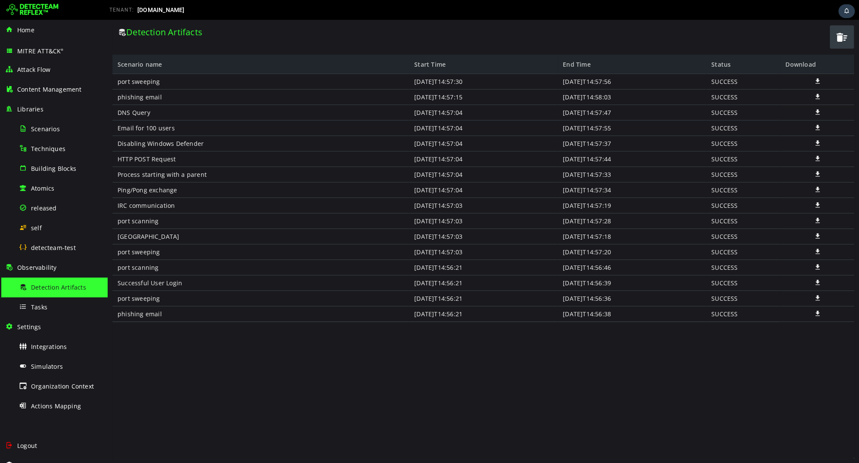
click at [840, 37] on span "button" at bounding box center [841, 37] width 13 height 18
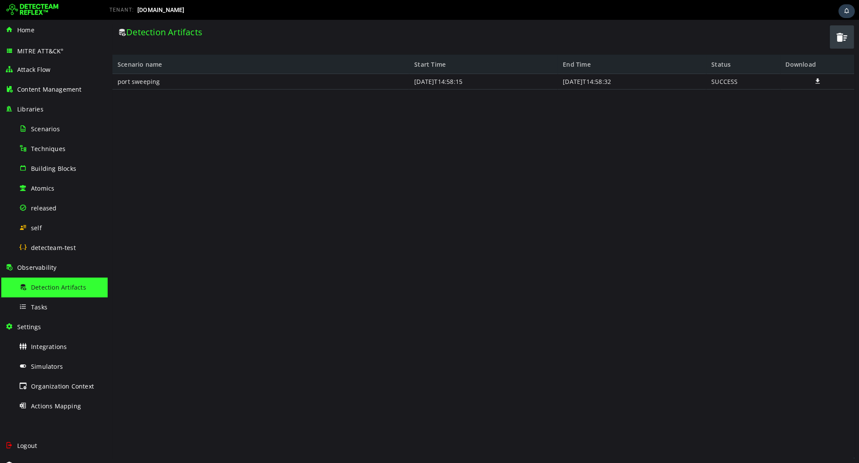
click at [838, 39] on span "button" at bounding box center [841, 37] width 13 height 18
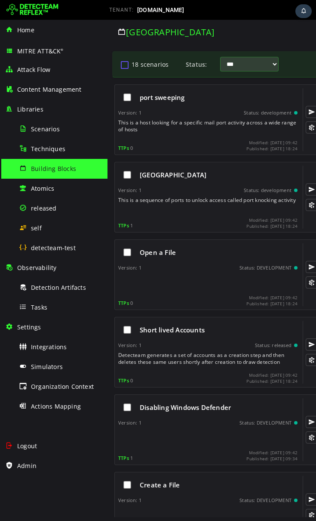
click at [125, 65] on button "18 scenarios" at bounding box center [125, 64] width 10 height 15
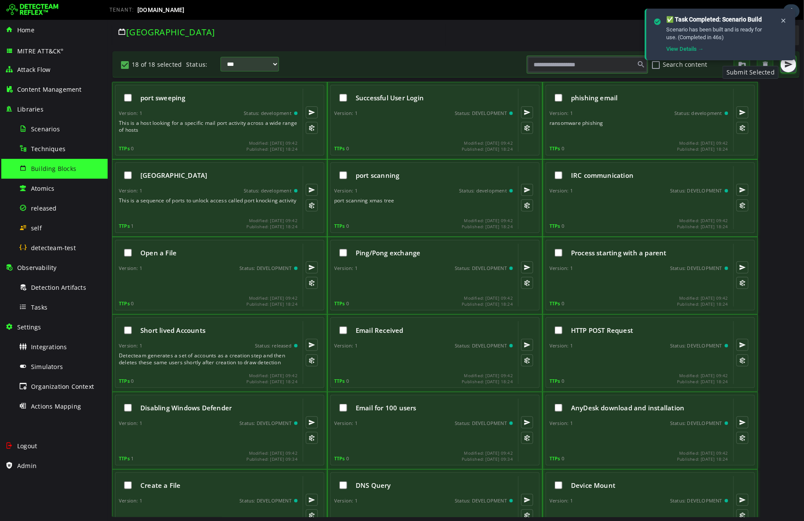
click at [784, 65] on span "button" at bounding box center [787, 64] width 9 height 9
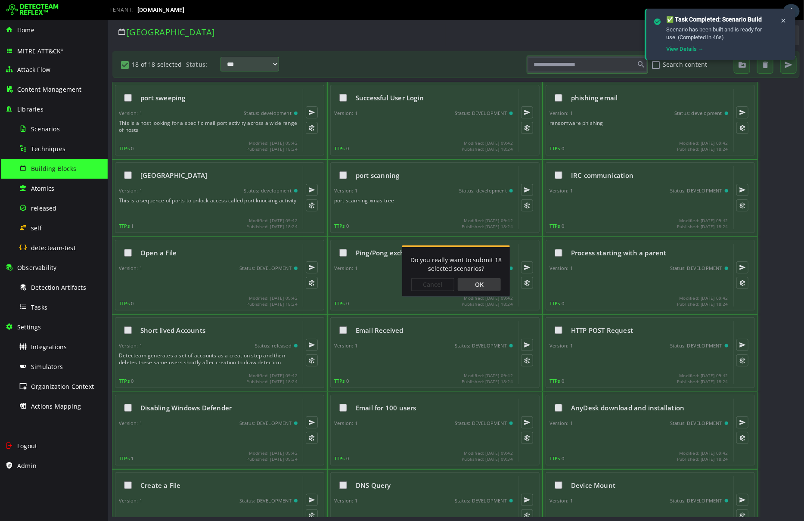
click at [486, 284] on div "OK" at bounding box center [478, 284] width 43 height 13
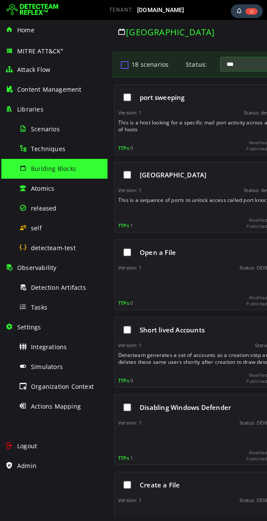
click at [124, 67] on button "18 scenarios" at bounding box center [125, 64] width 10 height 15
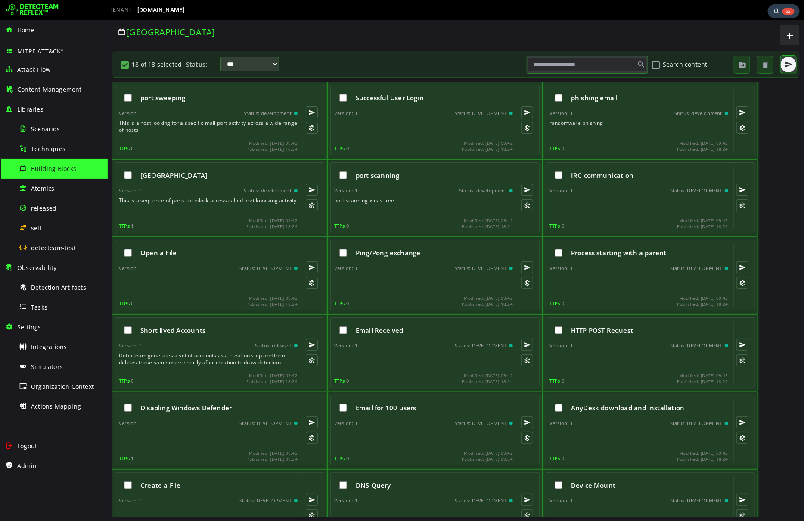
click at [789, 61] on span "button" at bounding box center [787, 64] width 9 height 9
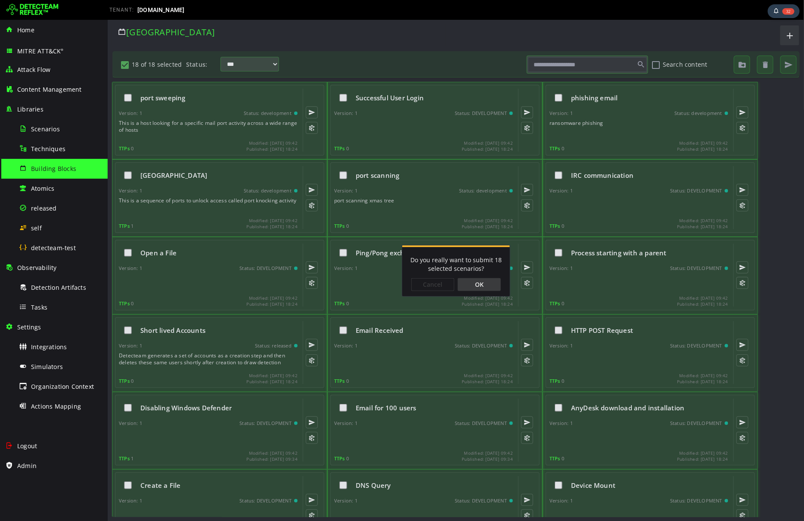
click at [480, 279] on div "OK" at bounding box center [478, 284] width 43 height 13
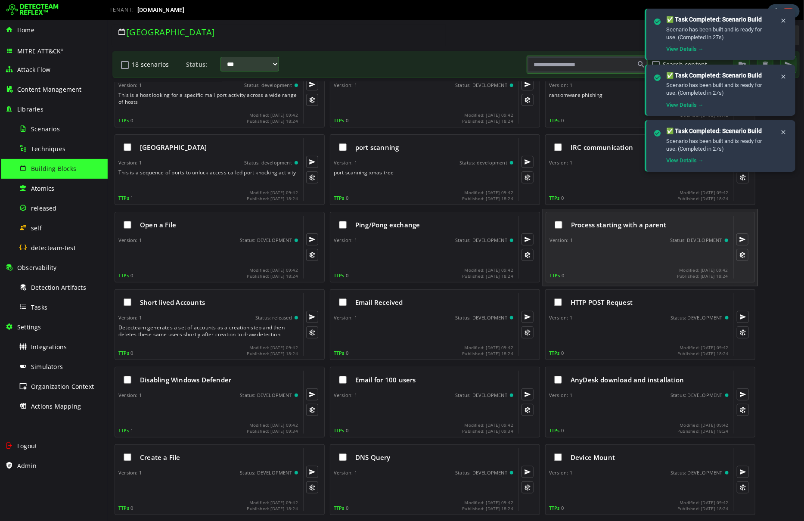
scroll to position [30, 0]
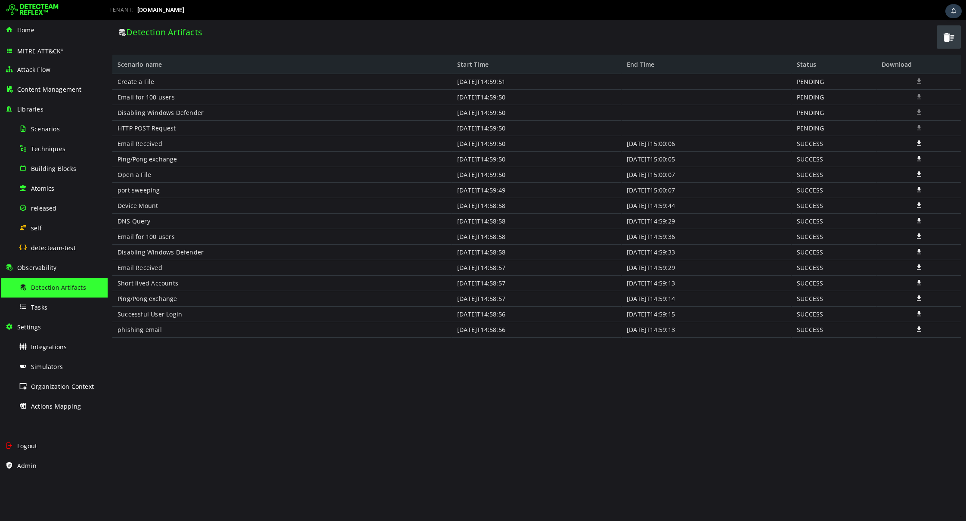
click at [951, 38] on span "button" at bounding box center [948, 37] width 13 height 18
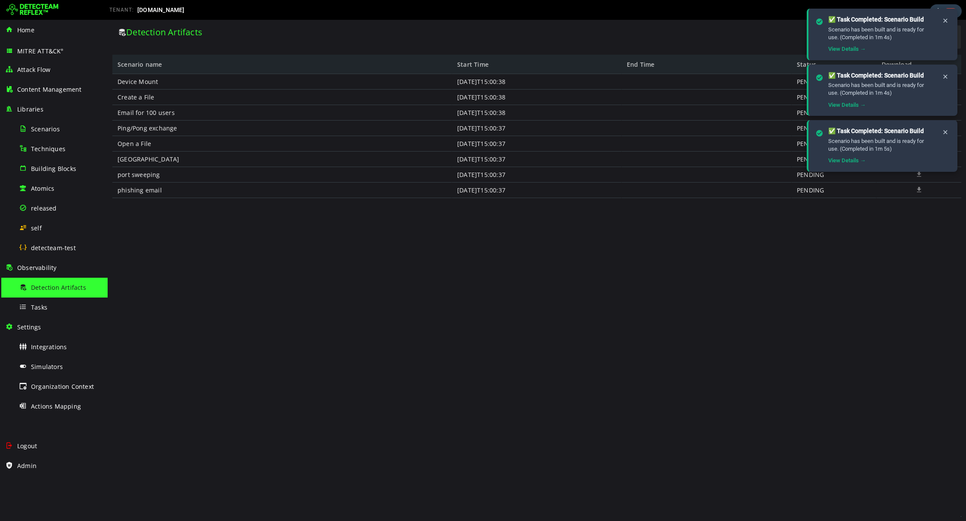
click at [567, 264] on div "Device Mount Create a File Email for 100 users Ping/Pong exchange Open a File P…" at bounding box center [536, 295] width 849 height 443
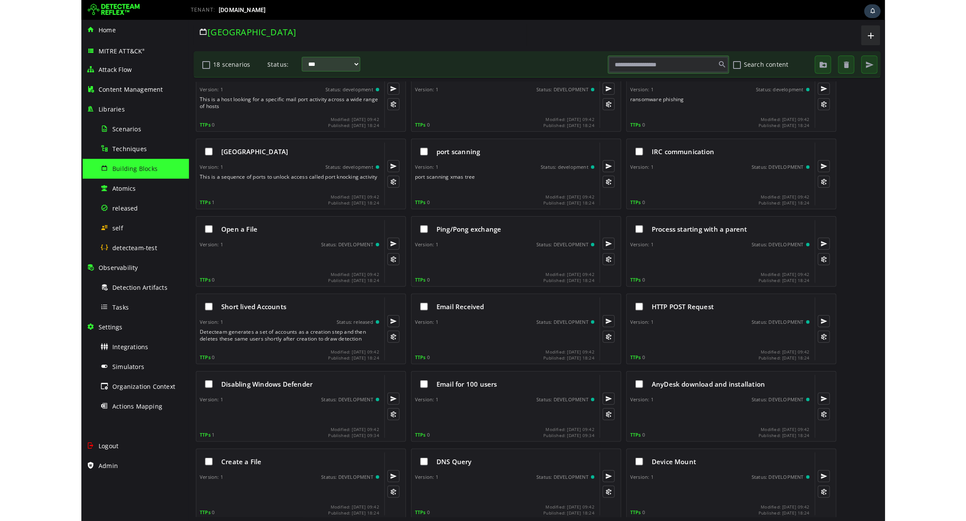
scroll to position [30, 0]
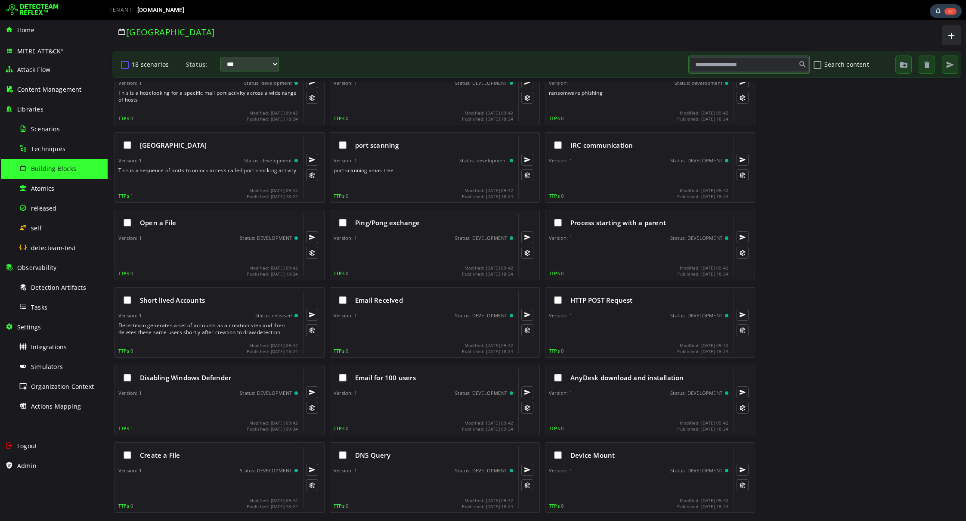
click at [125, 66] on button "18 scenarios" at bounding box center [125, 64] width 10 height 15
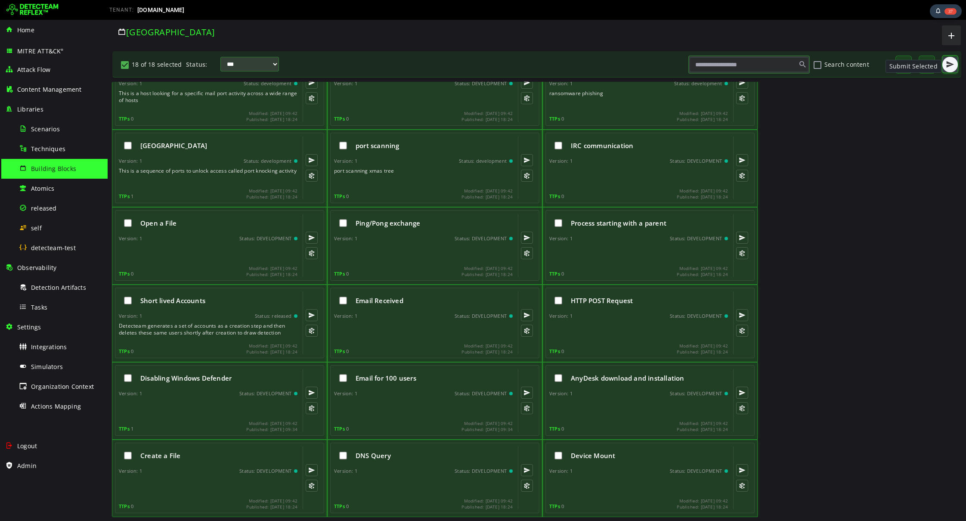
click at [803, 59] on button "button" at bounding box center [949, 64] width 15 height 15
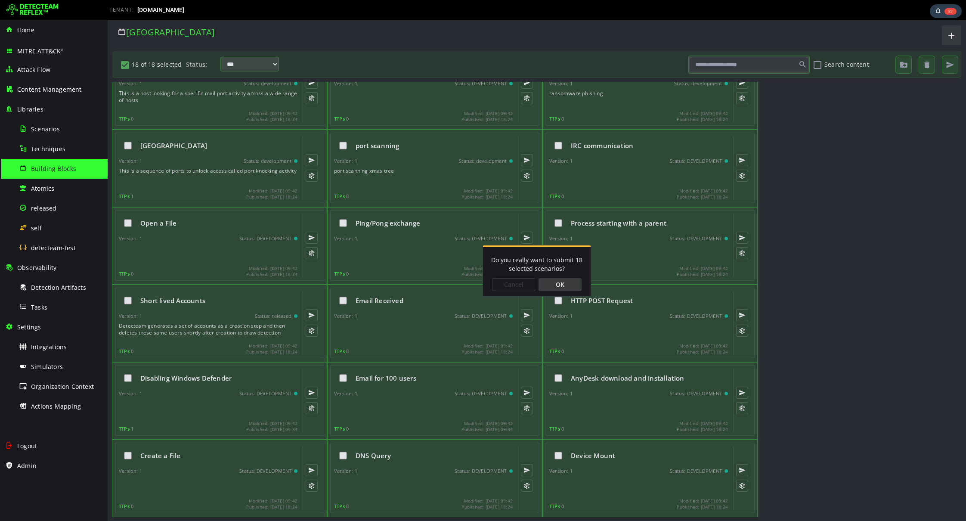
click at [561, 285] on div "OK" at bounding box center [560, 284] width 43 height 13
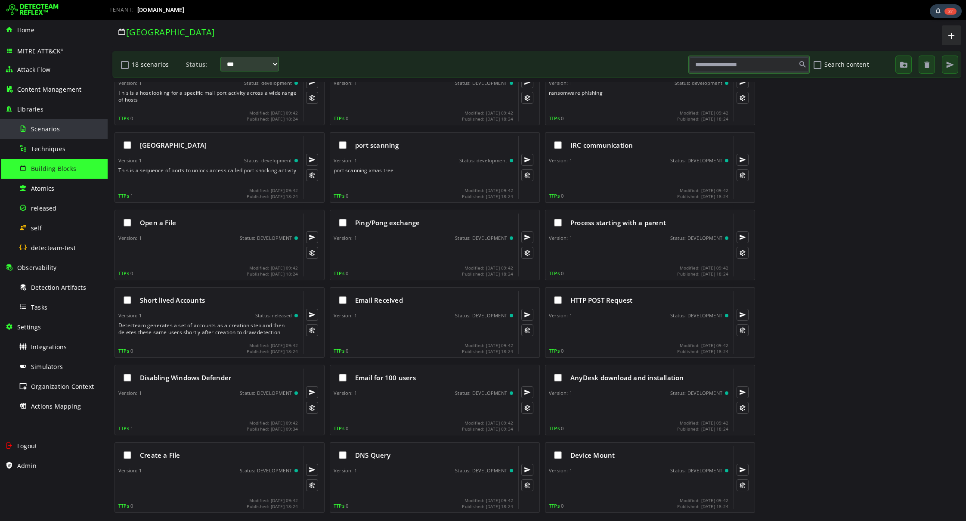
click at [35, 121] on div "Scenarios" at bounding box center [61, 128] width 84 height 19
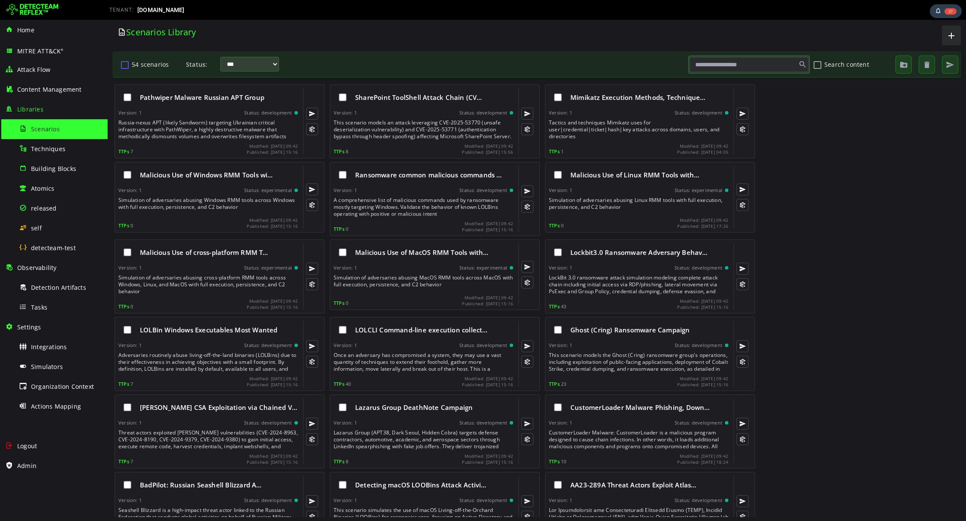
click at [127, 64] on button "54 scenarios" at bounding box center [125, 64] width 10 height 15
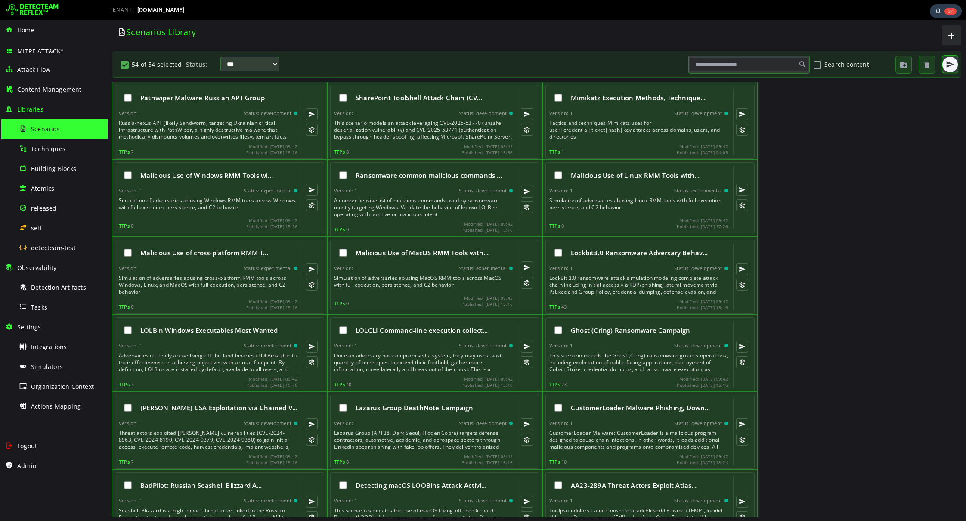
click at [803, 66] on button "button" at bounding box center [949, 64] width 15 height 15
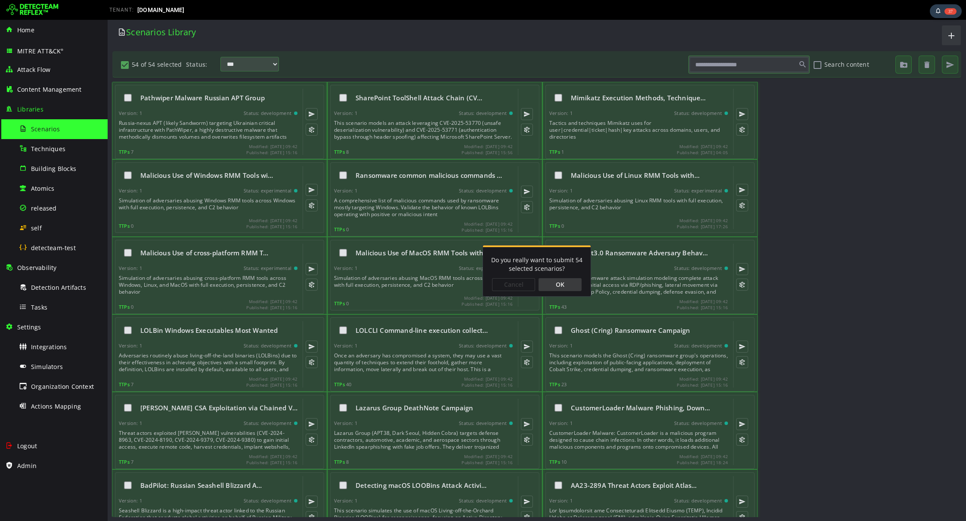
click at [568, 283] on div "OK" at bounding box center [560, 284] width 43 height 13
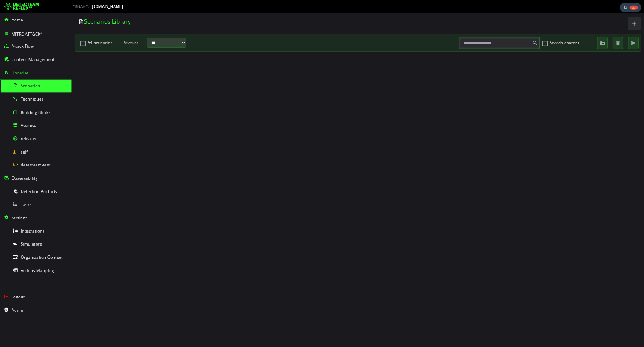
scroll to position [960, 0]
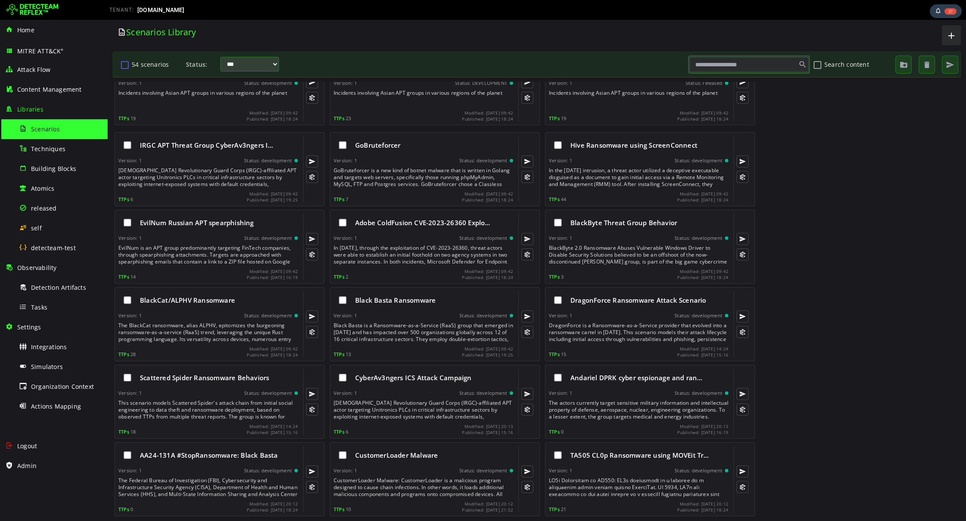
click at [124, 65] on button "54 scenarios" at bounding box center [125, 64] width 10 height 15
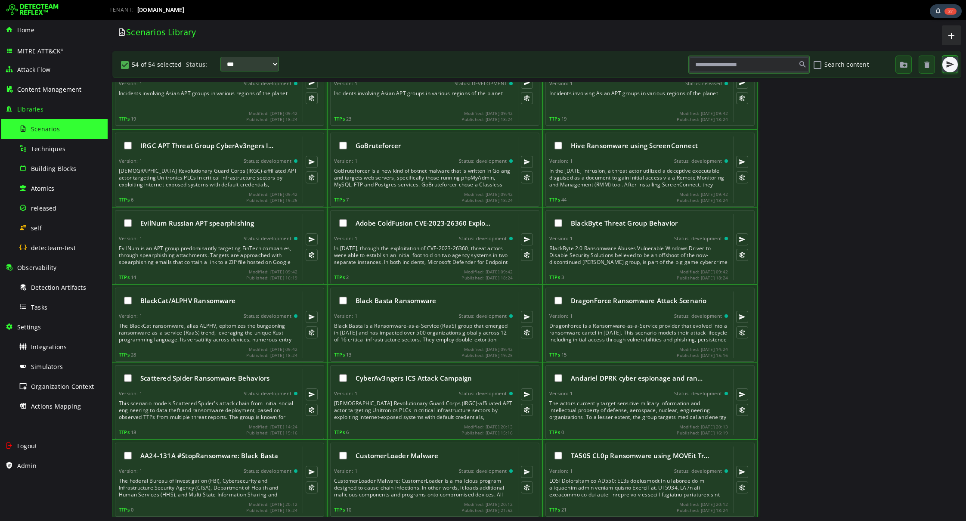
click at [803, 67] on span "button" at bounding box center [950, 64] width 9 height 9
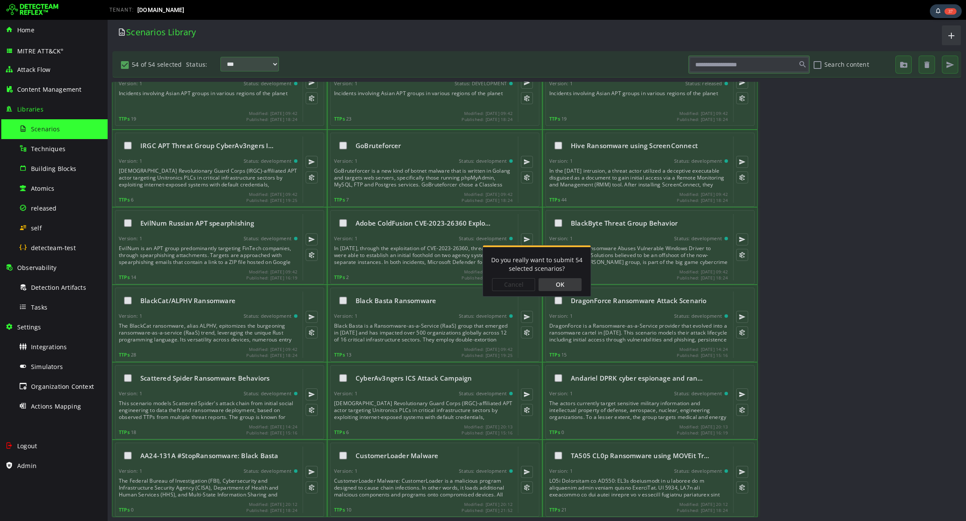
click at [548, 285] on div "OK" at bounding box center [560, 284] width 43 height 13
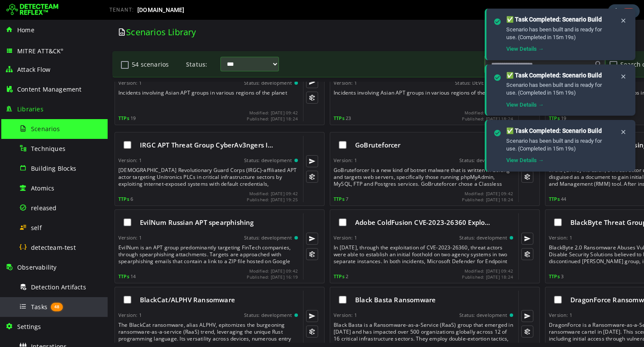
click at [47, 303] on div "Tasks 48" at bounding box center [61, 306] width 84 height 19
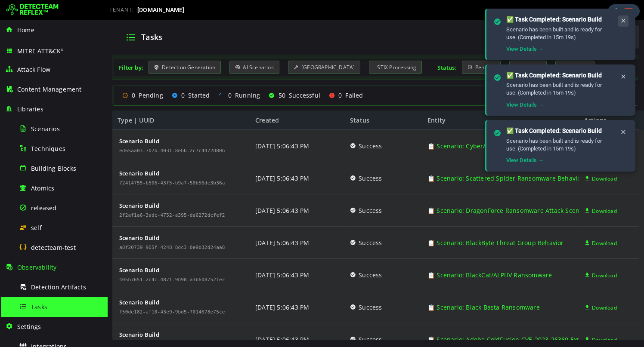
click at [623, 21] on icon at bounding box center [623, 20] width 7 height 7
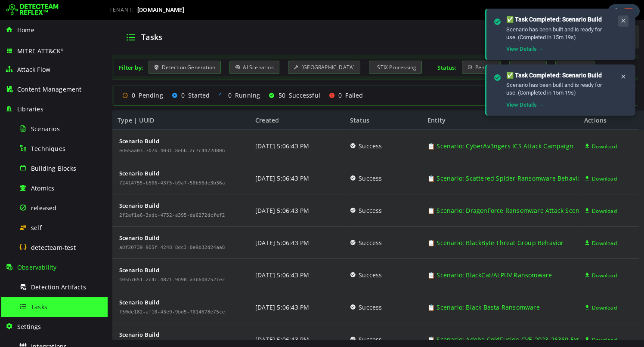
click at [623, 21] on icon at bounding box center [623, 20] width 7 height 7
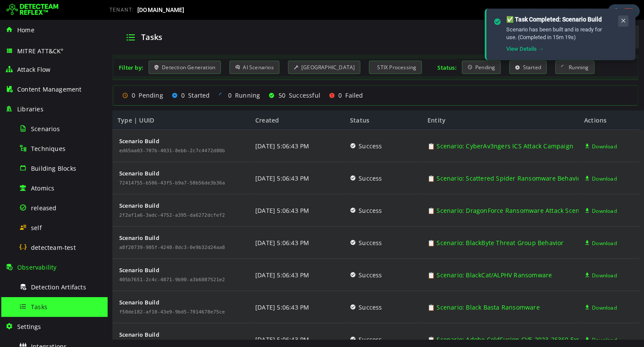
click at [623, 21] on icon at bounding box center [623, 20] width 7 height 7
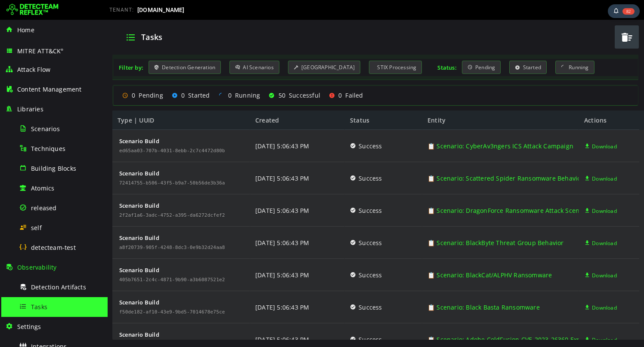
click at [625, 28] on span "button" at bounding box center [626, 37] width 13 height 18
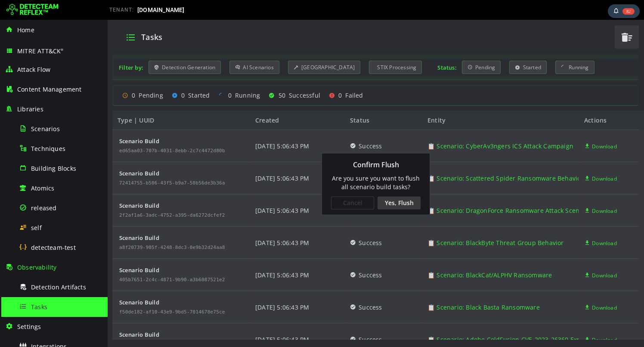
click at [411, 199] on div "Yes, Flush" at bounding box center [399, 203] width 43 height 13
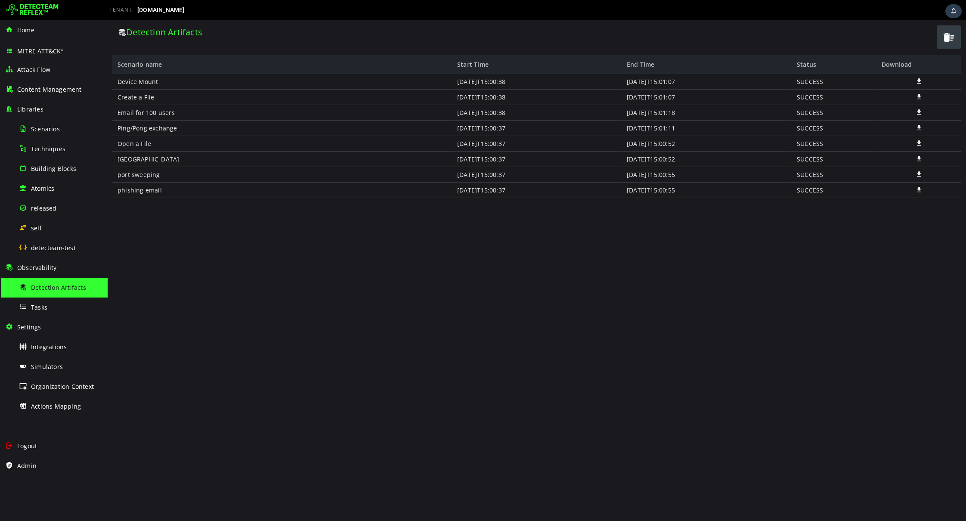
click at [941, 43] on button "button" at bounding box center [949, 36] width 24 height 23
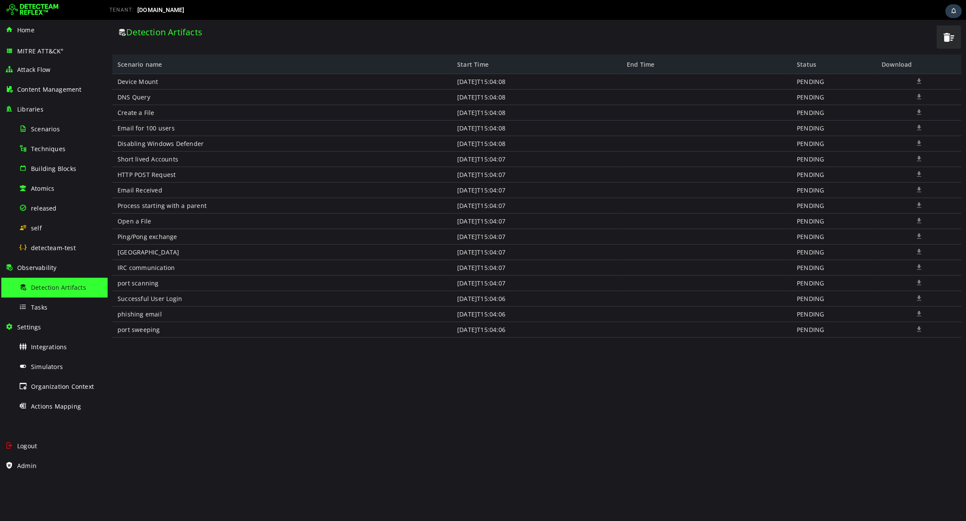
click at [803, 159] on div "PENDING" at bounding box center [834, 159] width 85 height 15
copy div "PENDING"
click at [946, 38] on span "button" at bounding box center [948, 37] width 13 height 18
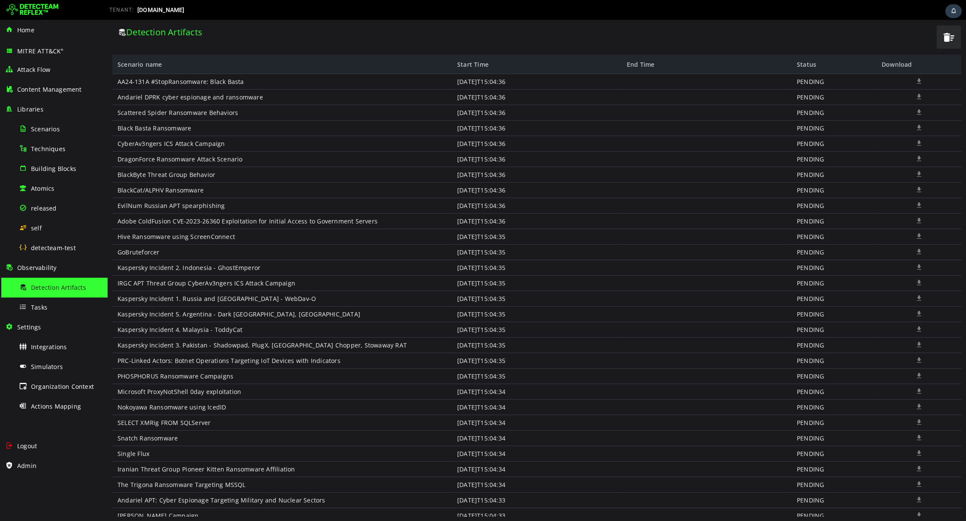
scroll to position [332, 0]
click at [955, 34] on button "button" at bounding box center [949, 36] width 24 height 23
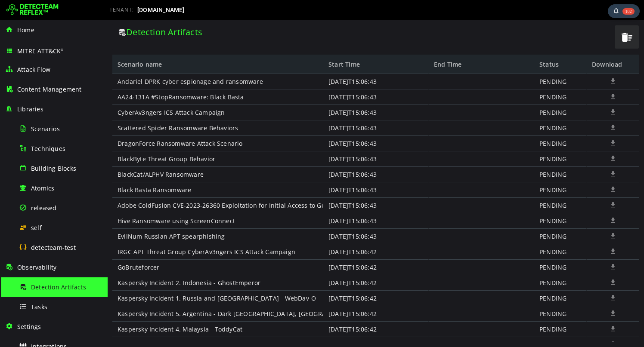
click at [331, 39] on div "Detection Artifacts" at bounding box center [363, 37] width 502 height 25
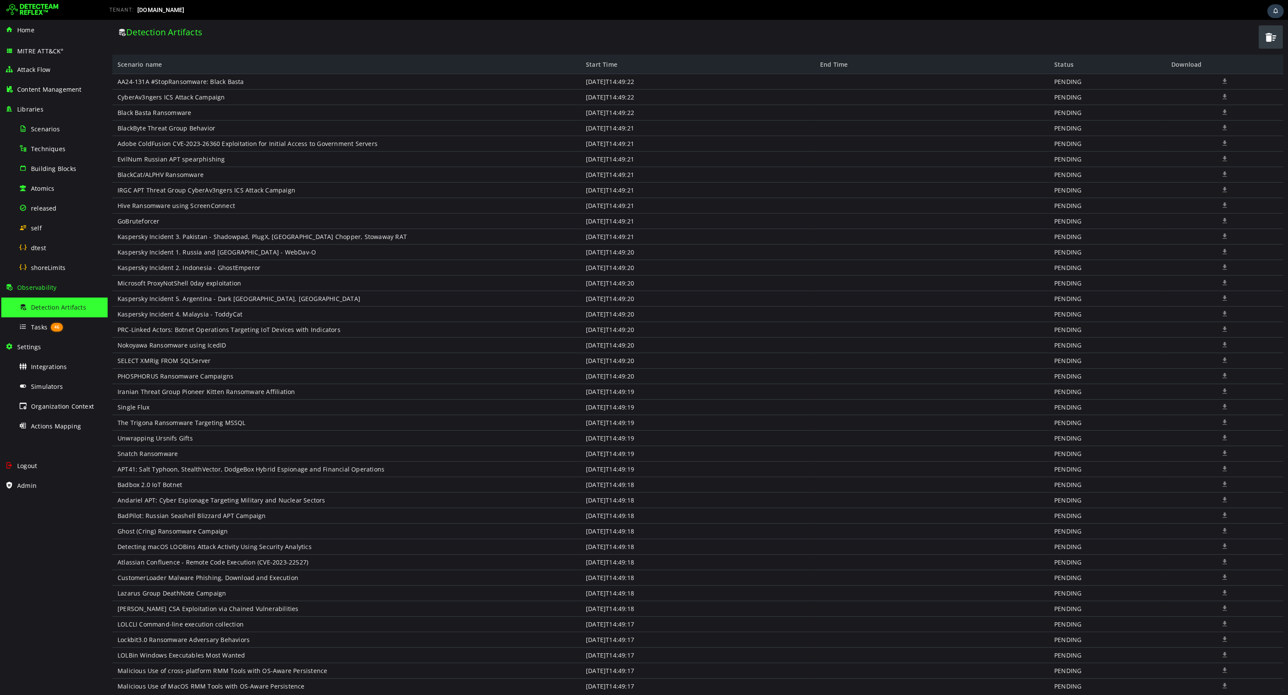
click at [1263, 39] on button "button" at bounding box center [1271, 36] width 24 height 23
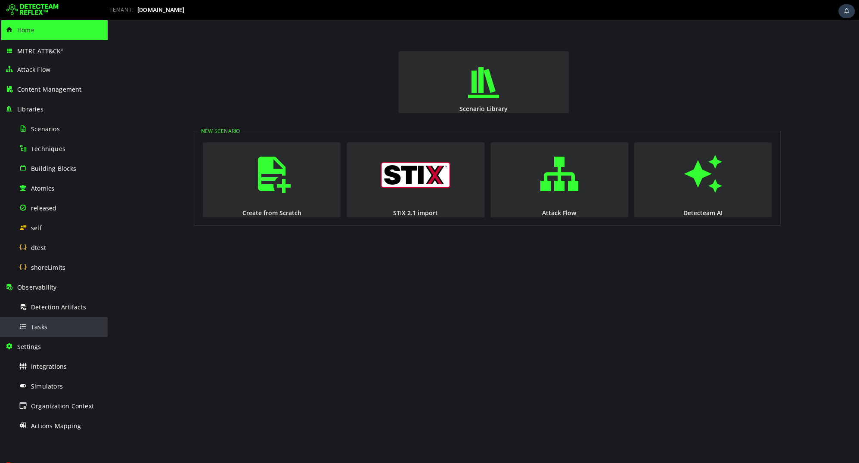
click at [62, 317] on div "Tasks" at bounding box center [61, 326] width 84 height 19
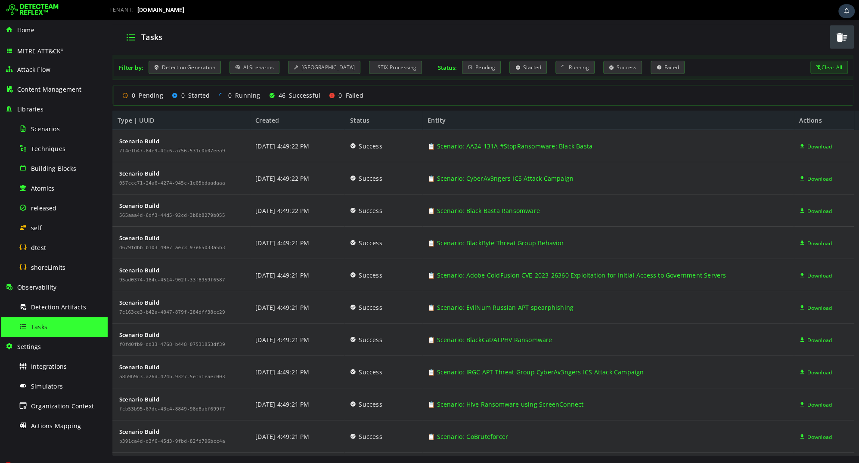
click at [846, 43] on span "button" at bounding box center [841, 37] width 13 height 18
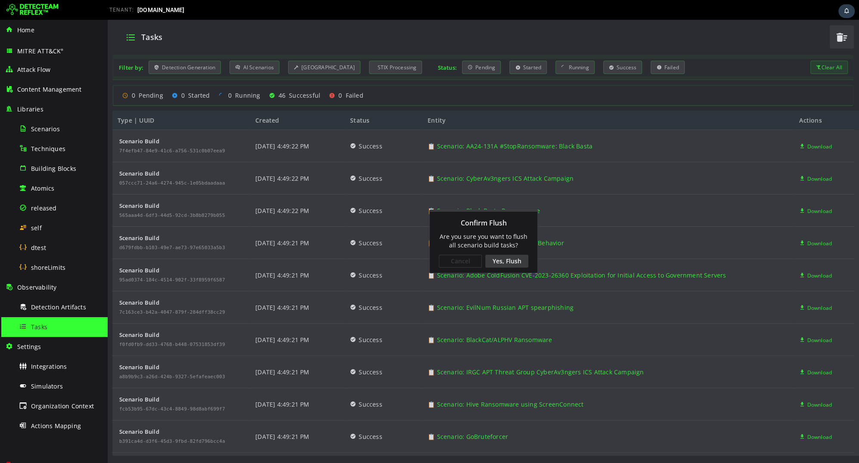
click at [506, 259] on div "Yes, Flush" at bounding box center [506, 261] width 43 height 13
